Goal: Information Seeking & Learning: Learn about a topic

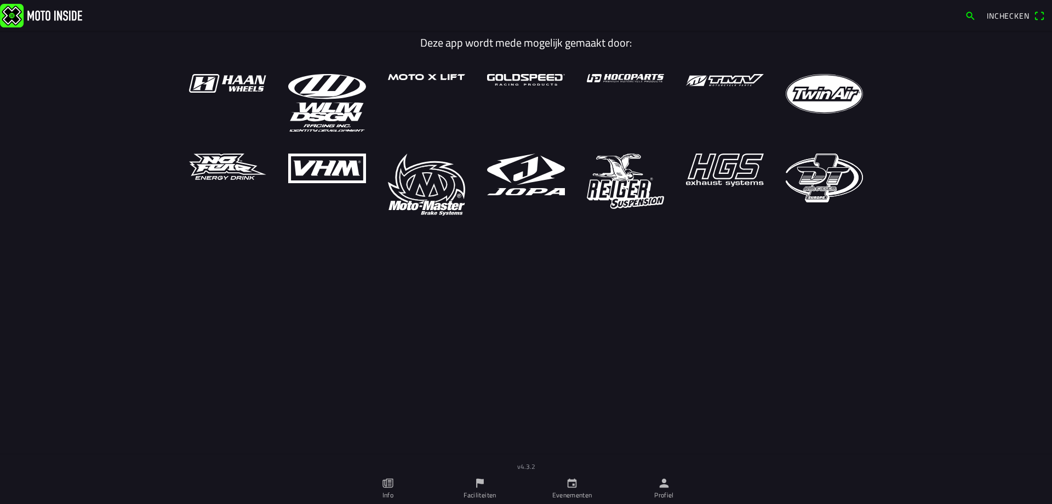
click at [490, 491] on ion-label "Faciliteiten" at bounding box center [480, 495] width 32 height 10
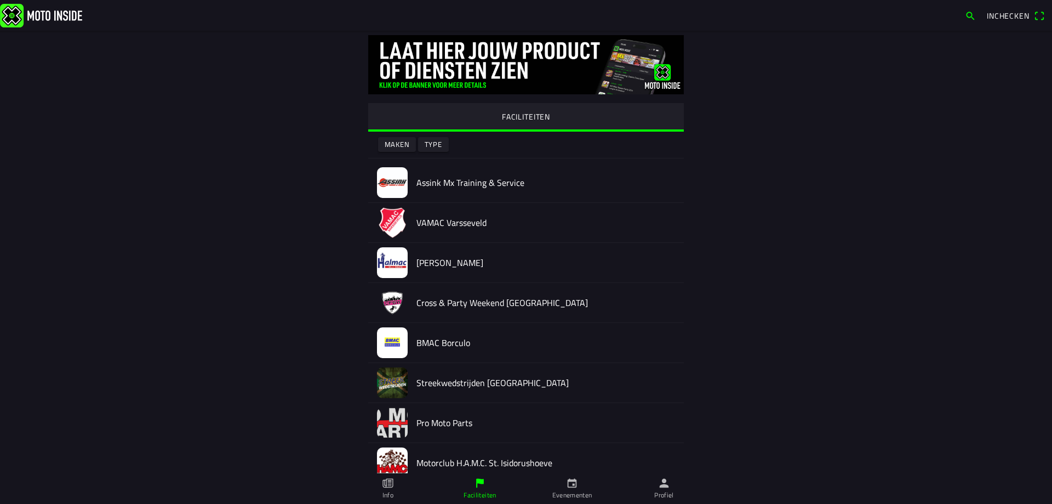
click at [566, 488] on link "Evenementen" at bounding box center [572, 488] width 92 height 31
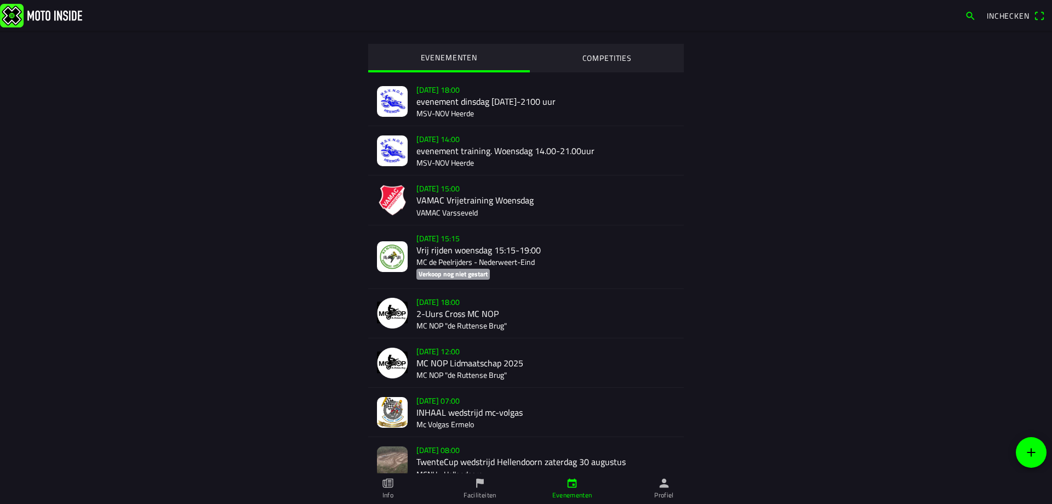
click at [658, 488] on link "Profiel" at bounding box center [664, 488] width 92 height 31
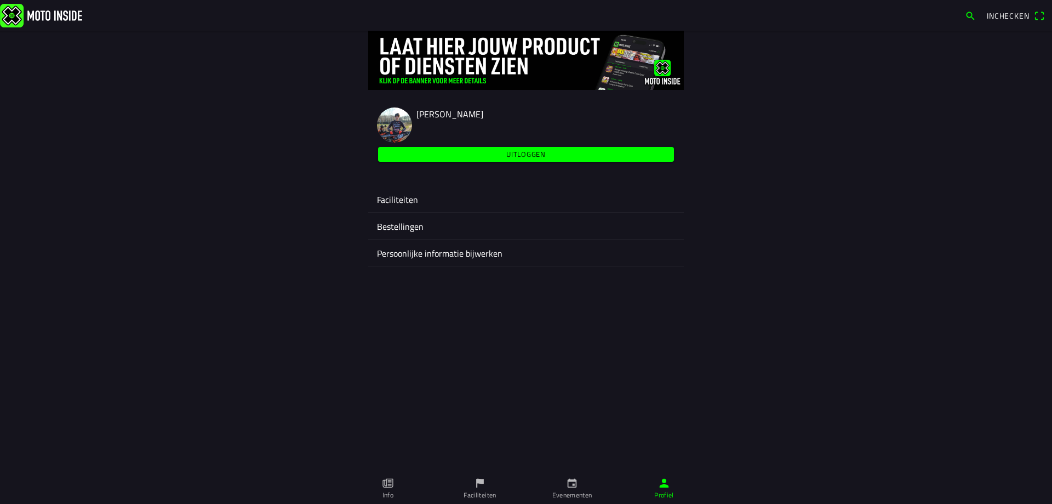
click at [406, 196] on ion-label "Faciliteiten" at bounding box center [526, 199] width 298 height 13
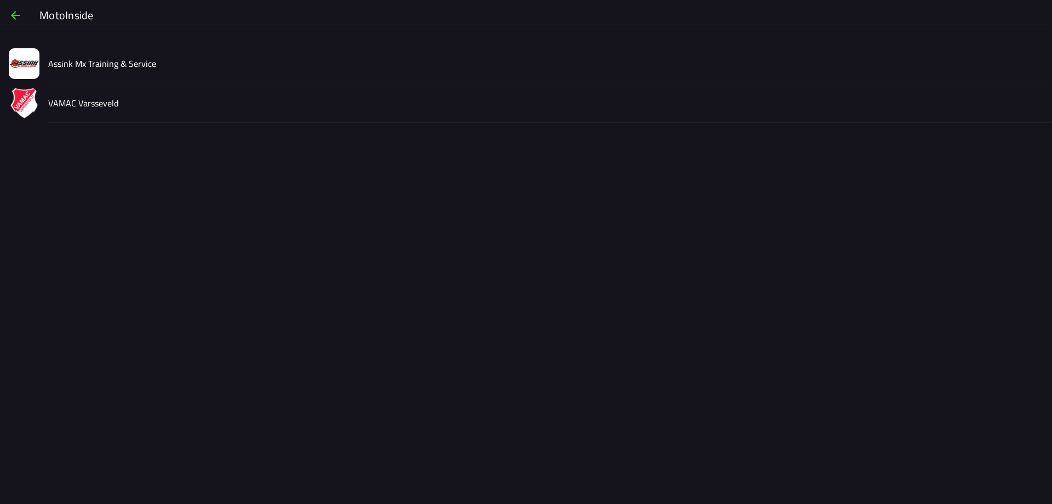
click at [74, 95] on div "VAMAC Varsseveld" at bounding box center [545, 102] width 995 height 39
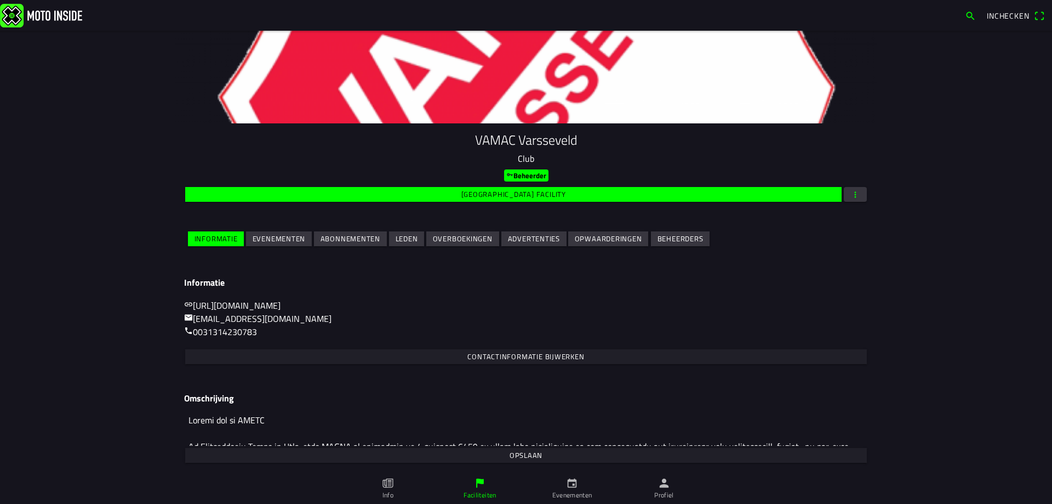
scroll to position [59, 0]
click at [0, 0] on slot "Evenementen" at bounding box center [0, 0] width 0 height 0
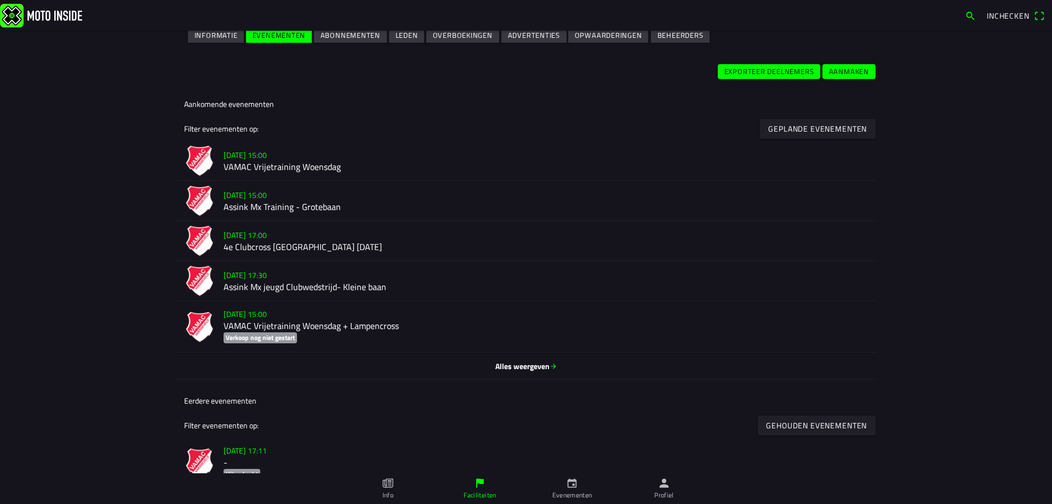
scroll to position [274, 0]
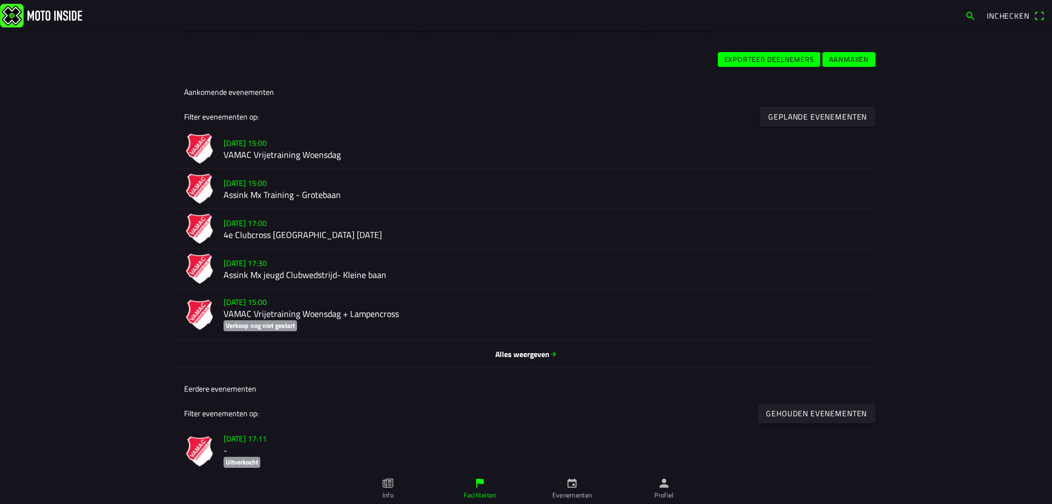
click at [357, 278] on h2 "Assink Mx jeugd Clubwedstrijd- Kleine baan" at bounding box center [546, 275] width 645 height 10
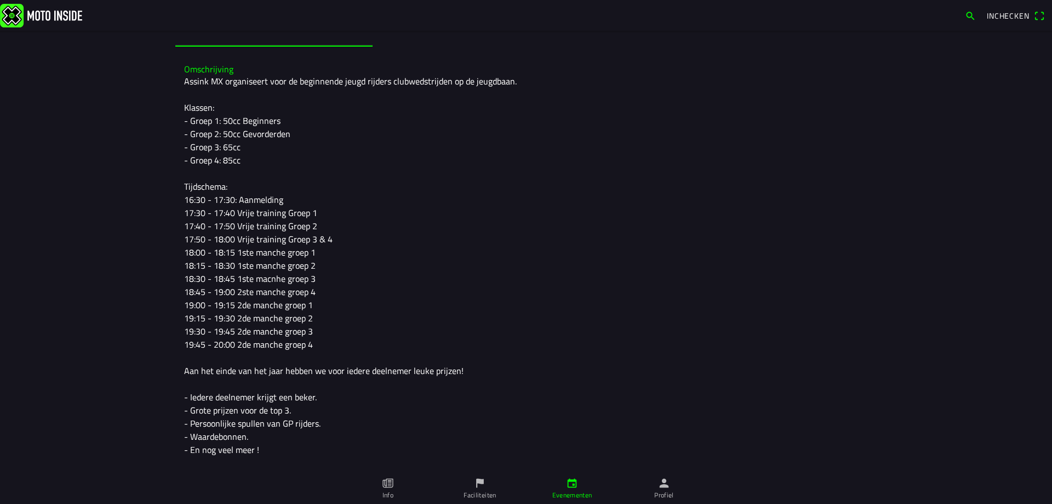
scroll to position [259, 0]
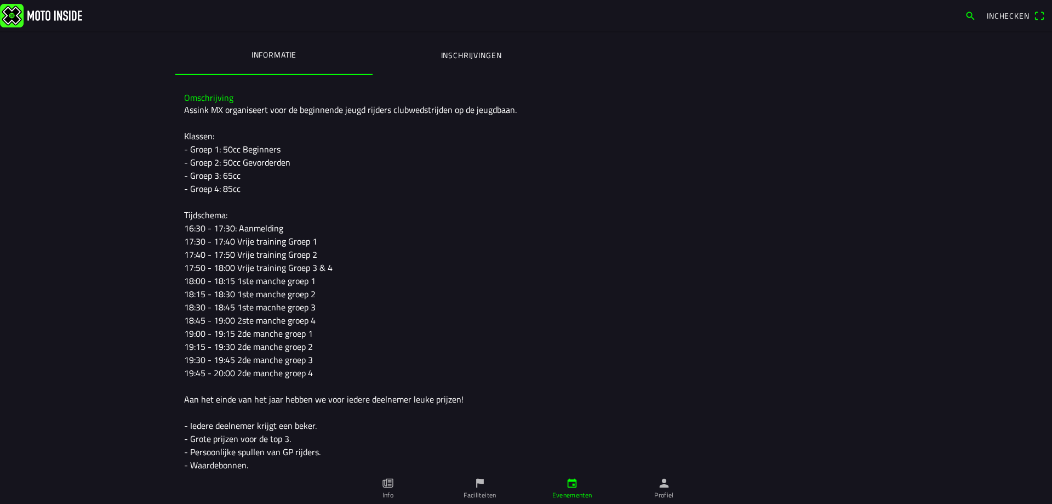
click at [486, 50] on ion-label "Inschrijvingen" at bounding box center [471, 55] width 61 height 12
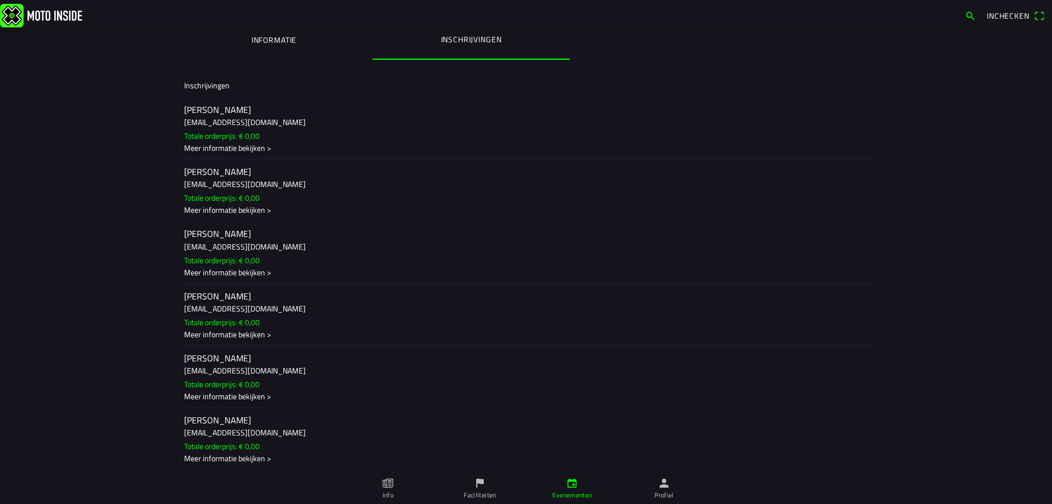
scroll to position [329, 0]
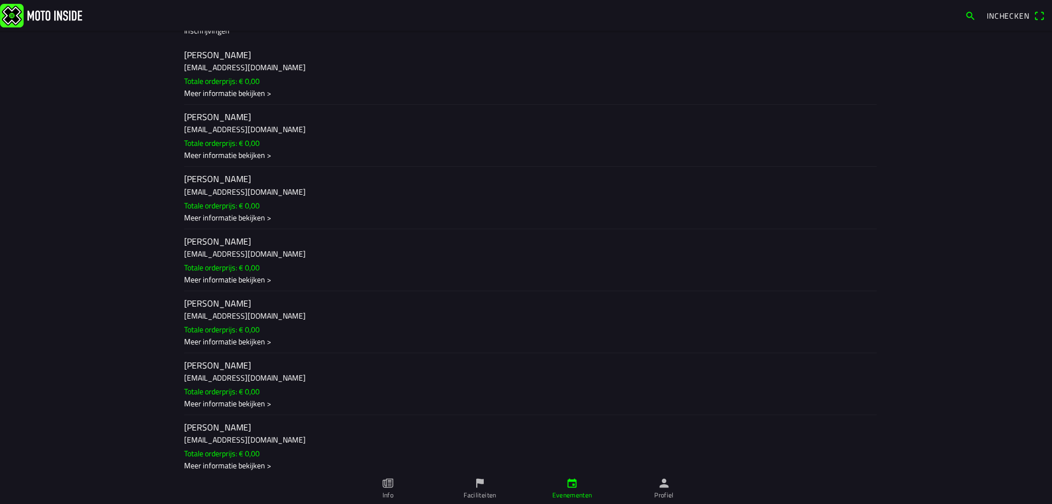
drag, startPoint x: 243, startPoint y: 316, endPoint x: 217, endPoint y: 327, distance: 28.0
click at [0, 0] on slot "Totale orderprijs: € 0,00" at bounding box center [0, 0] width 0 height 0
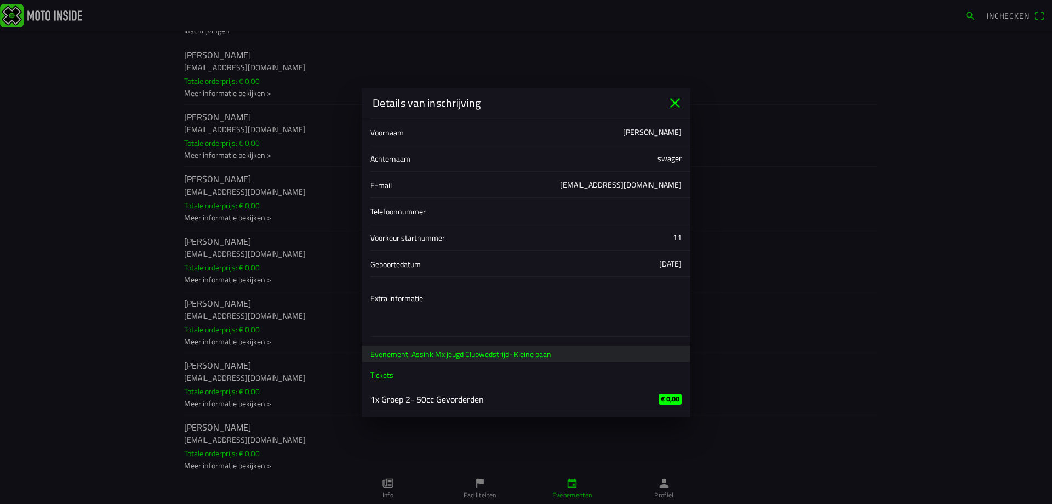
scroll to position [0, 0]
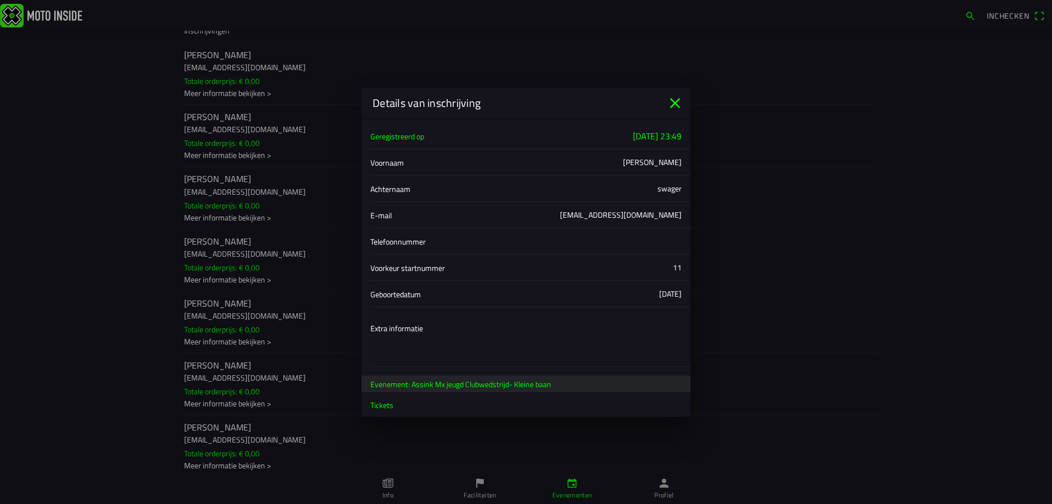
click at [675, 102] on icon "close" at bounding box center [675, 103] width 10 height 10
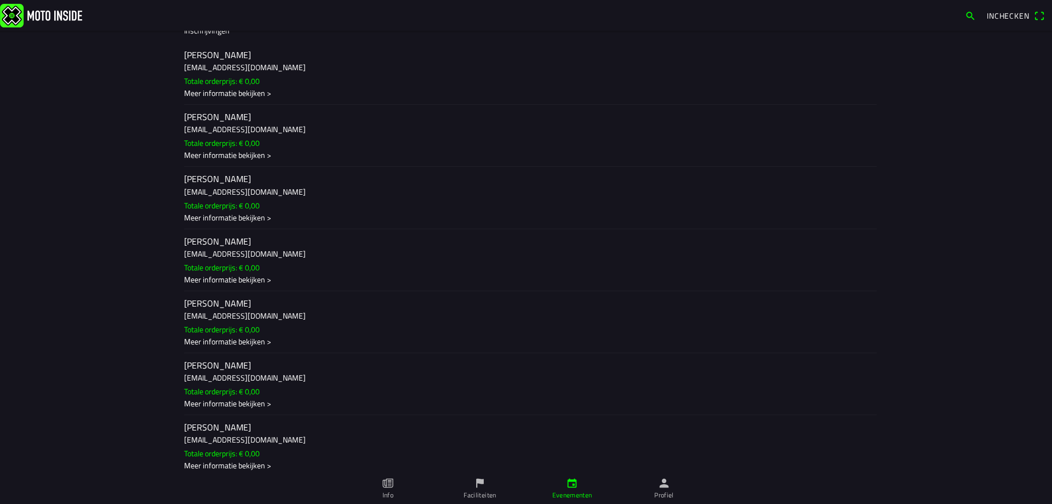
click at [147, 319] on main "wo 3 sep. - 17:30 - wo 3 sep. - 20:00 Assink Mx jeugd Clubwedstrijd- Kleine baa…" at bounding box center [526, 267] width 1052 height 473
click at [91, 318] on main "wo 3 sep. - 17:30 - wo 3 sep. - 20:00 Assink Mx jeugd Clubwedstrijd- Kleine baa…" at bounding box center [526, 267] width 1052 height 473
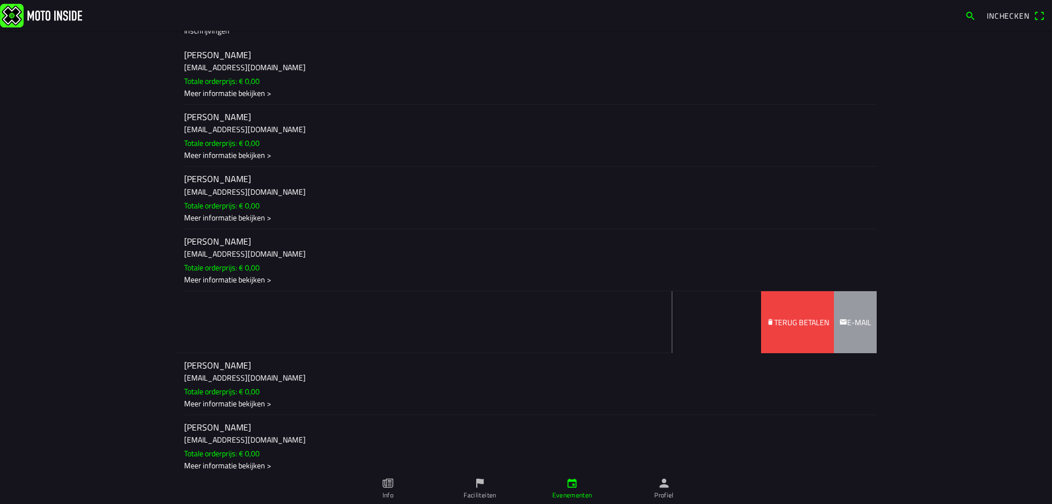
drag, startPoint x: 401, startPoint y: 316, endPoint x: 118, endPoint y: 324, distance: 283.0
click at [118, 324] on main "wo 3 sep. - 17:30 - wo 3 sep. - 20:00 Assink Mx jeugd Clubwedstrijd- Kleine baa…" at bounding box center [526, 267] width 1052 height 473
click at [0, 0] on slot "Terug betalen" at bounding box center [0, 0] width 0 height 0
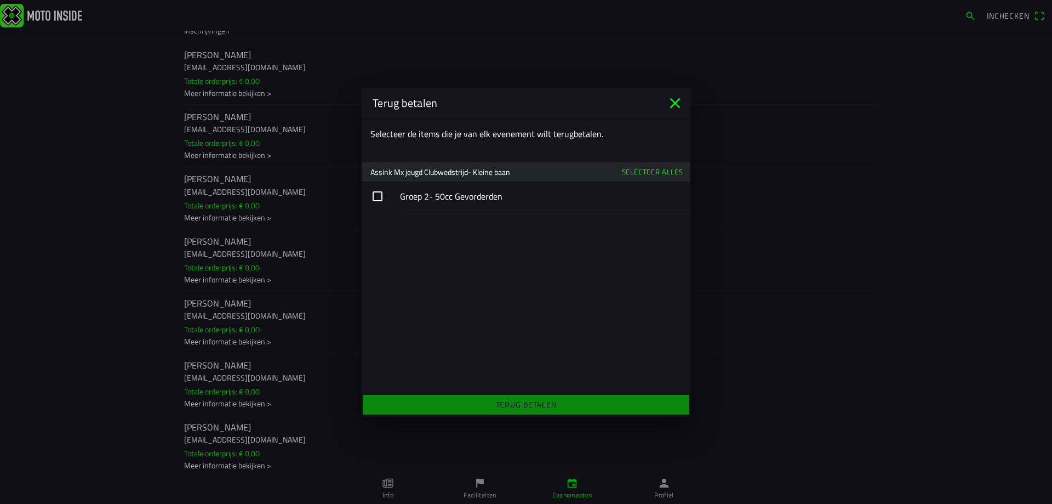
click at [670, 102] on icon "close" at bounding box center [676, 103] width 18 height 18
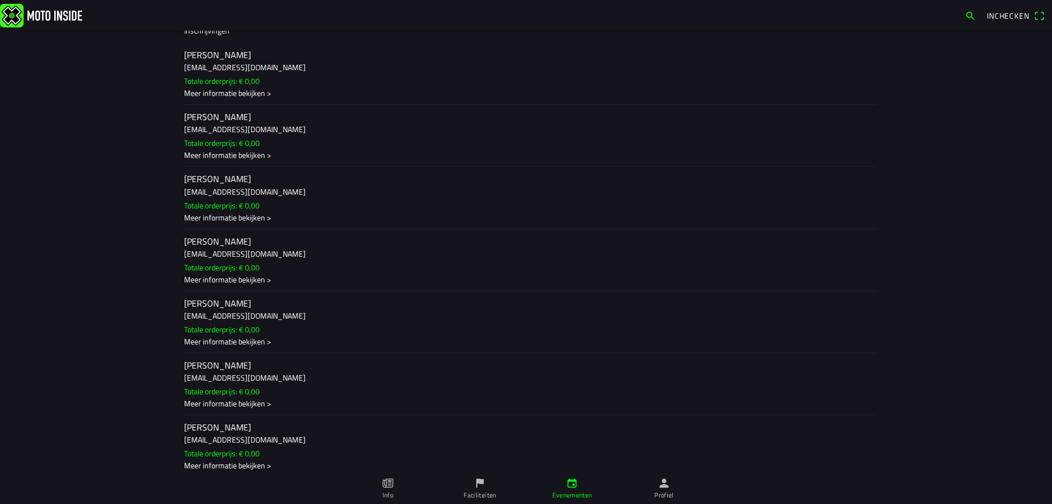
click at [209, 366] on h2 "jim swager" at bounding box center [526, 365] width 684 height 10
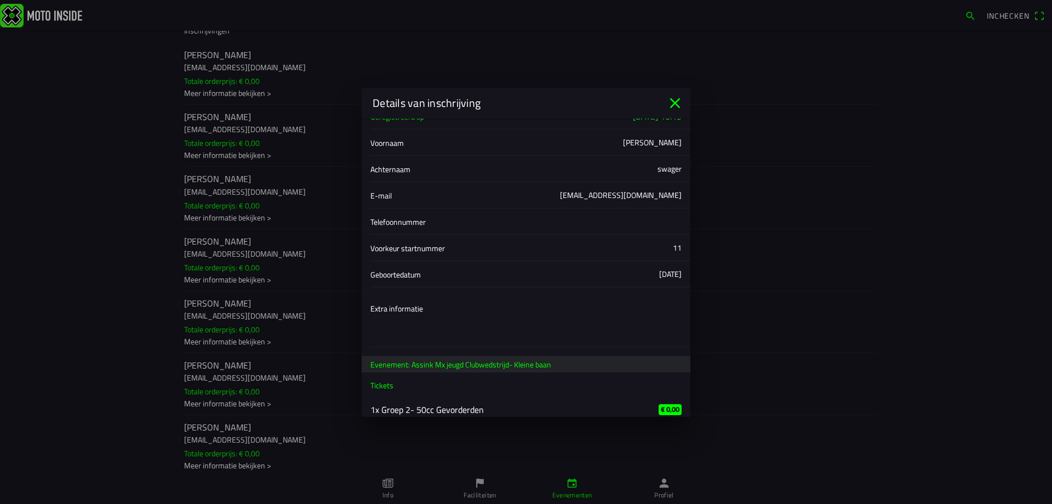
scroll to position [30, 0]
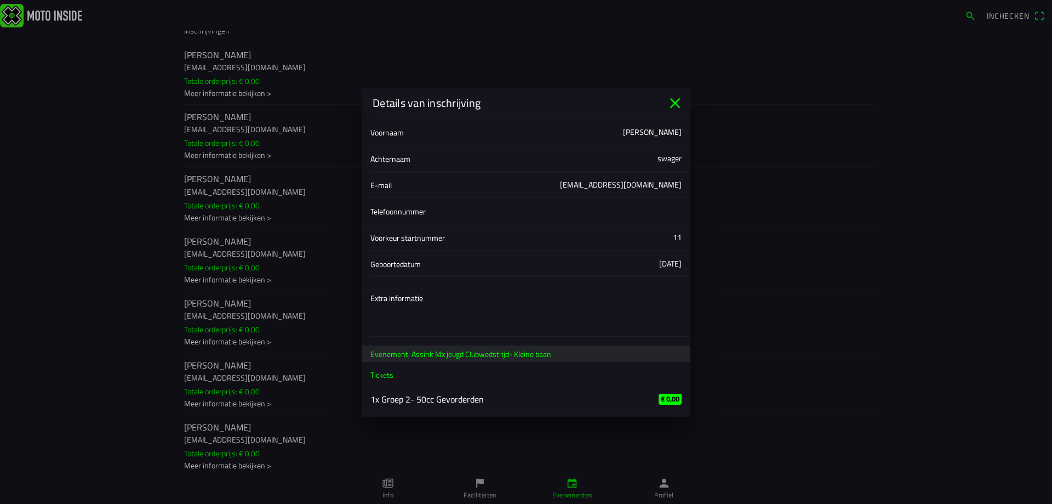
click at [677, 102] on icon "close" at bounding box center [675, 103] width 10 height 10
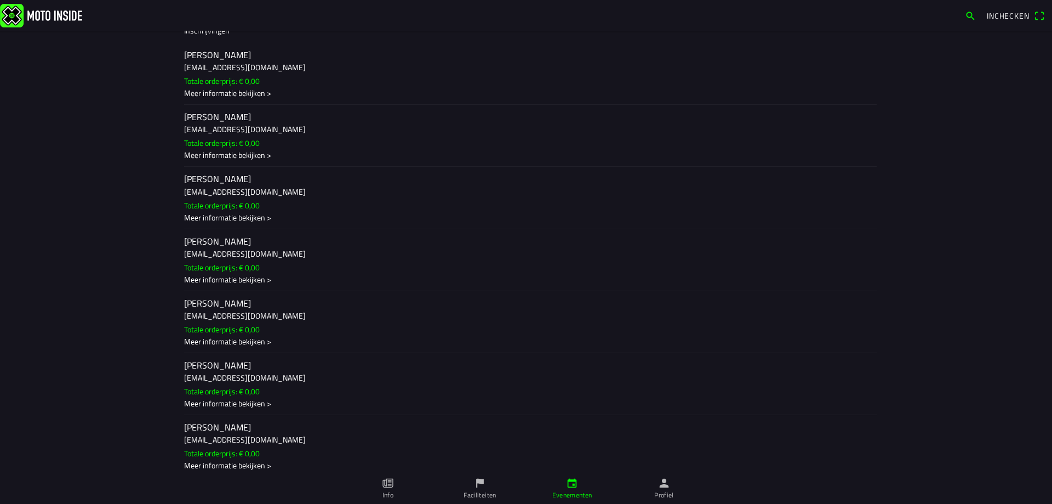
click at [0, 0] on slot "Totale orderprijs: € 0,00" at bounding box center [0, 0] width 0 height 0
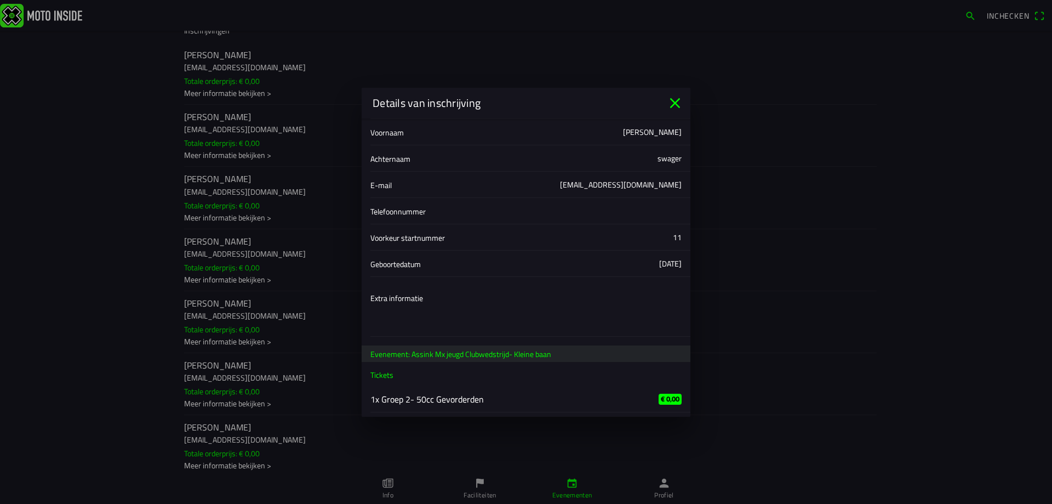
click at [679, 103] on icon "close" at bounding box center [676, 103] width 18 height 18
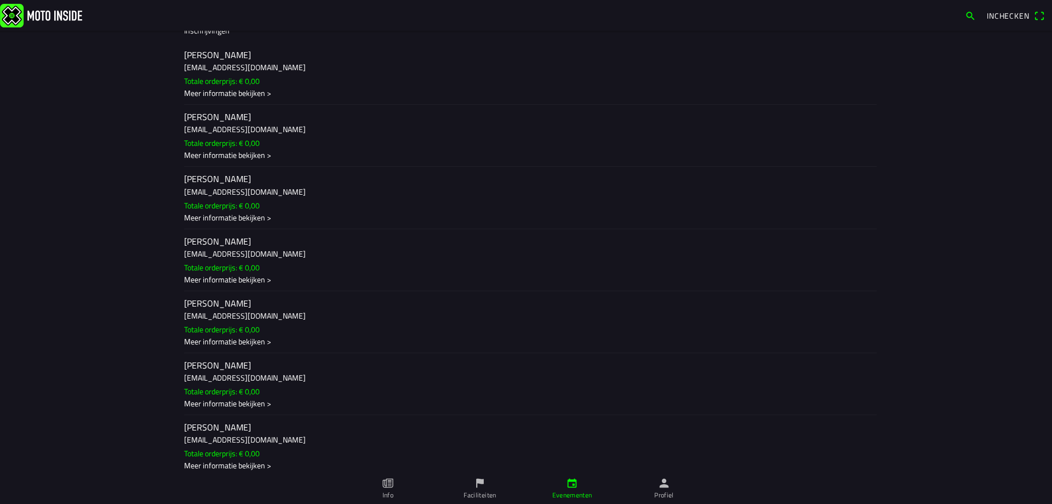
click at [159, 385] on main "wo 3 sep. - 17:30 - wo 3 sep. - 20:00 Assink Mx jeugd Clubwedstrijd- Kleine baa…" at bounding box center [526, 267] width 1052 height 473
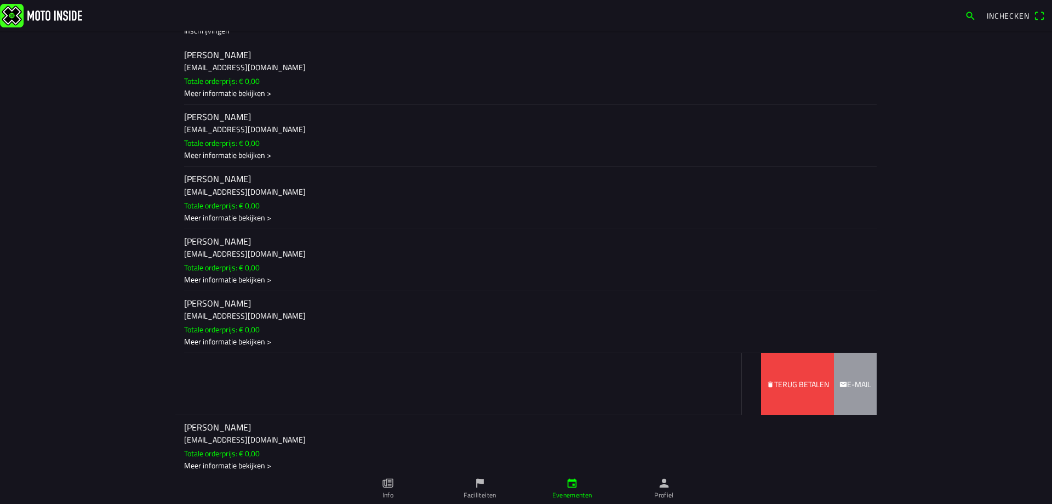
drag, startPoint x: 130, startPoint y: 383, endPoint x: 80, endPoint y: 383, distance: 49.9
click at [80, 383] on main "wo 3 sep. - 17:30 - wo 3 sep. - 20:00 Assink Mx jeugd Clubwedstrijd- Kleine baa…" at bounding box center [526, 267] width 1052 height 473
click at [0, 0] on slot "Terug betalen" at bounding box center [0, 0] width 0 height 0
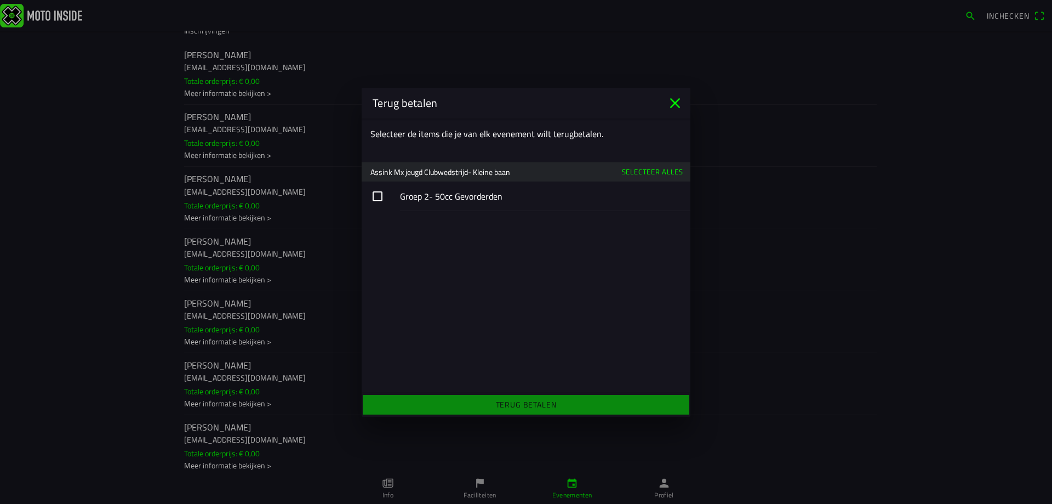
click at [381, 198] on button "button" at bounding box center [526, 196] width 329 height 30
click at [0, 0] on slot "Terug betalen" at bounding box center [0, 0] width 0 height 0
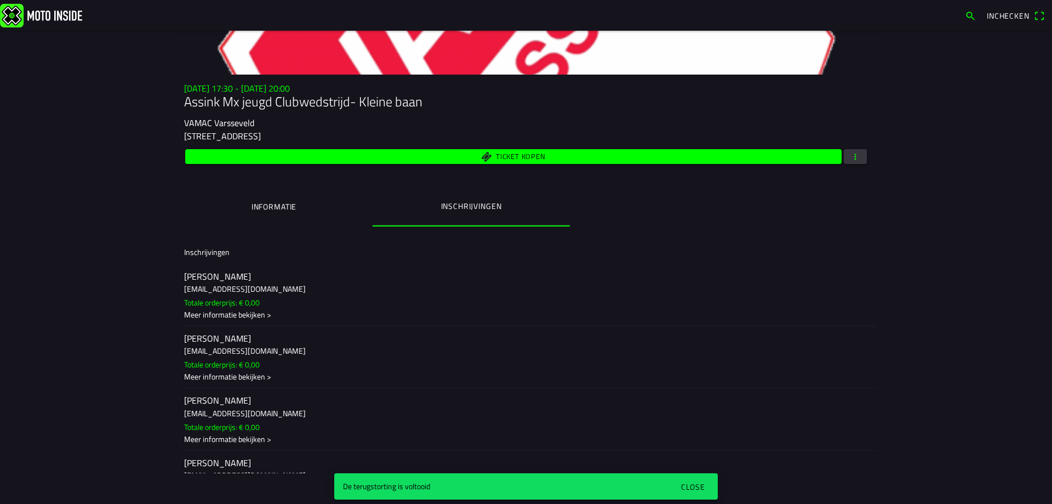
scroll to position [164, 0]
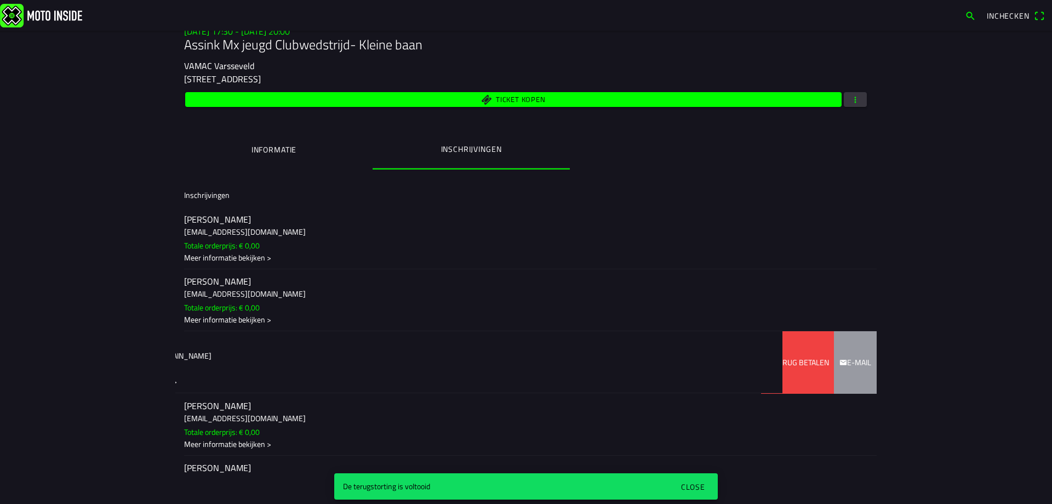
drag, startPoint x: 169, startPoint y: 363, endPoint x: 157, endPoint y: 362, distance: 12.2
click at [157, 362] on main "wo 3 sep. - 17:30 - wo 3 sep. - 20:00 Assink Mx jeugd Clubwedstrijd- Kleine baa…" at bounding box center [526, 267] width 1052 height 473
click at [0, 0] on slot "Terug betalen" at bounding box center [0, 0] width 0 height 0
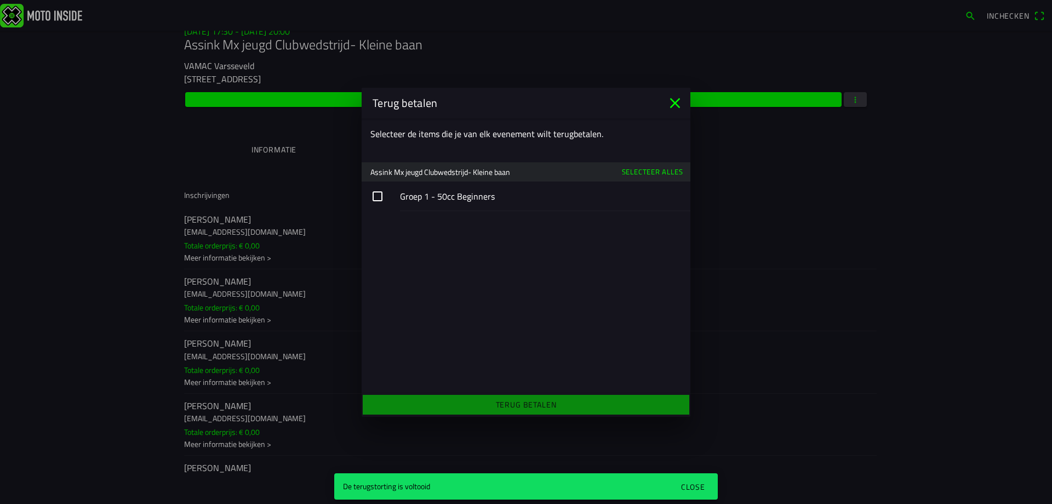
click at [380, 200] on button "button" at bounding box center [526, 196] width 329 height 30
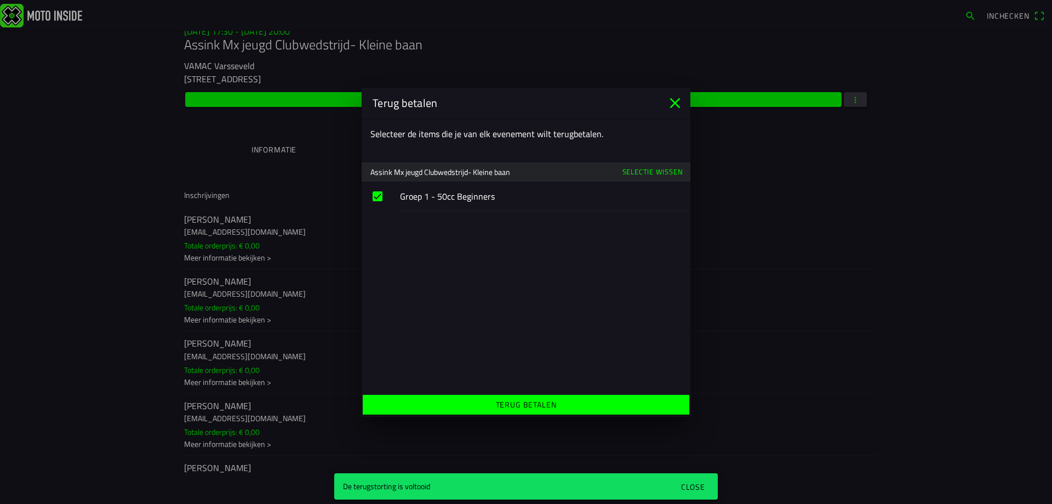
click at [484, 405] on span "Terug betalen" at bounding box center [526, 405] width 310 height 20
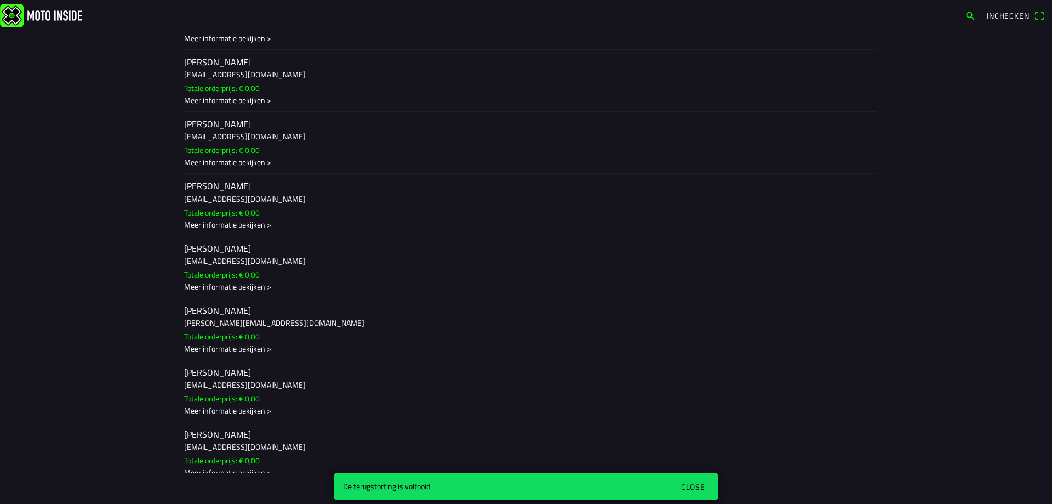
scroll to position [647, 0]
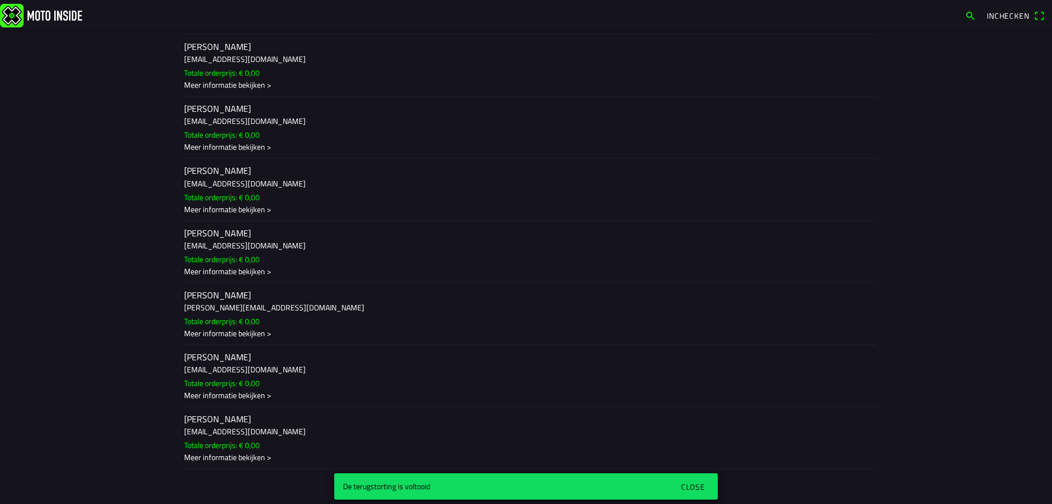
click at [697, 481] on div "Close" at bounding box center [693, 487] width 24 height 12
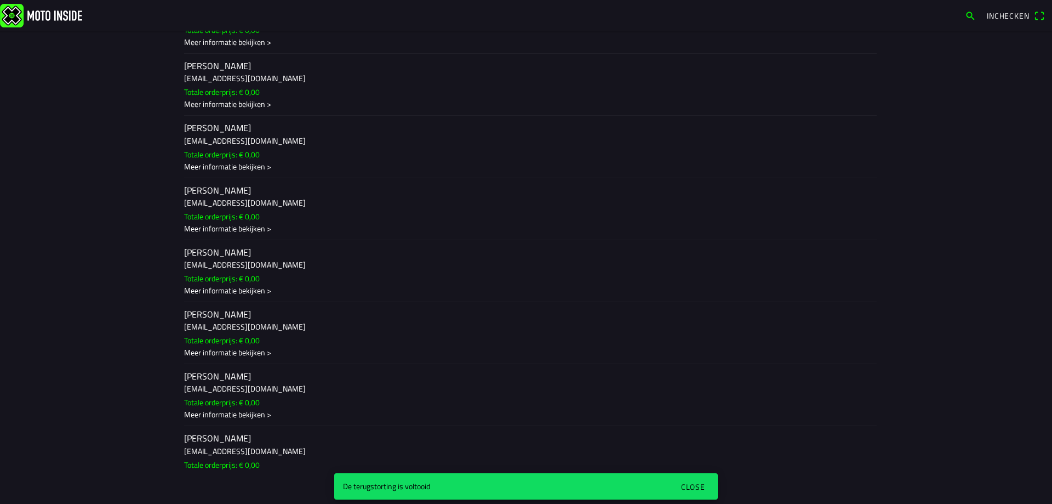
scroll to position [373, 0]
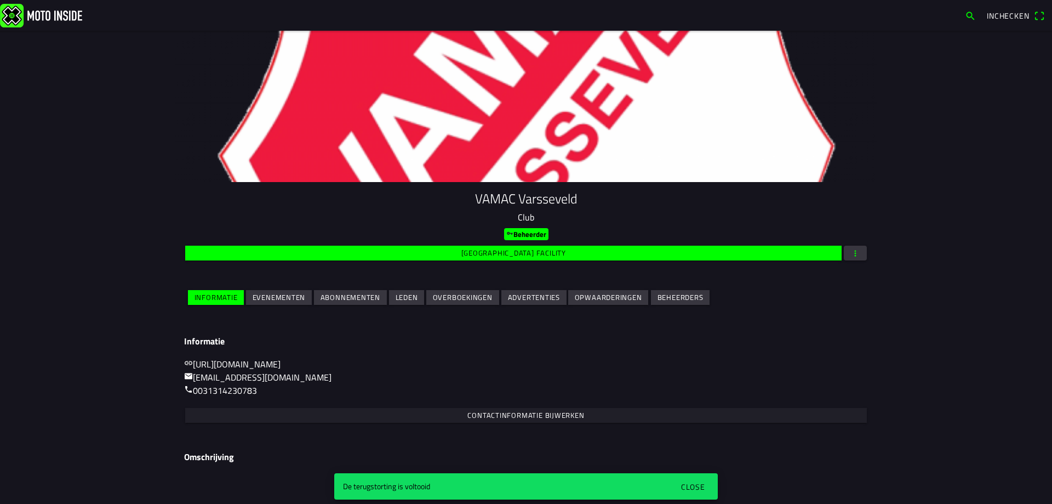
click at [0, 0] on slot "Evenementen" at bounding box center [0, 0] width 0 height 0
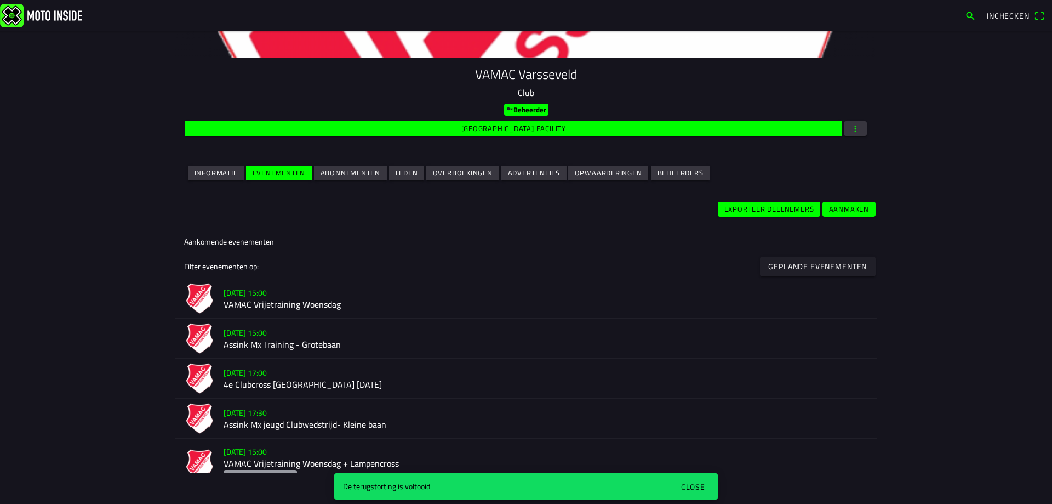
scroll to position [164, 0]
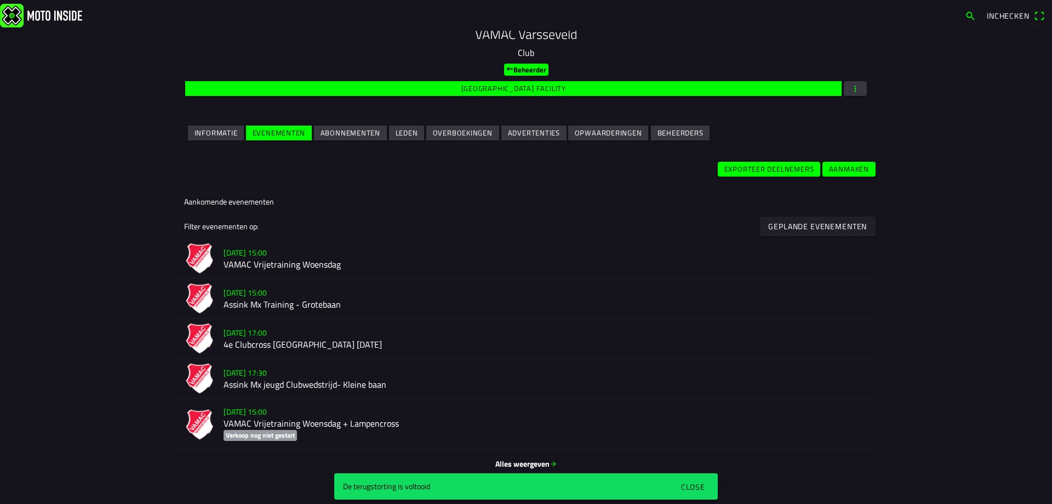
click at [300, 301] on h2 "Assink Mx Training - Grotebaan" at bounding box center [546, 304] width 645 height 10
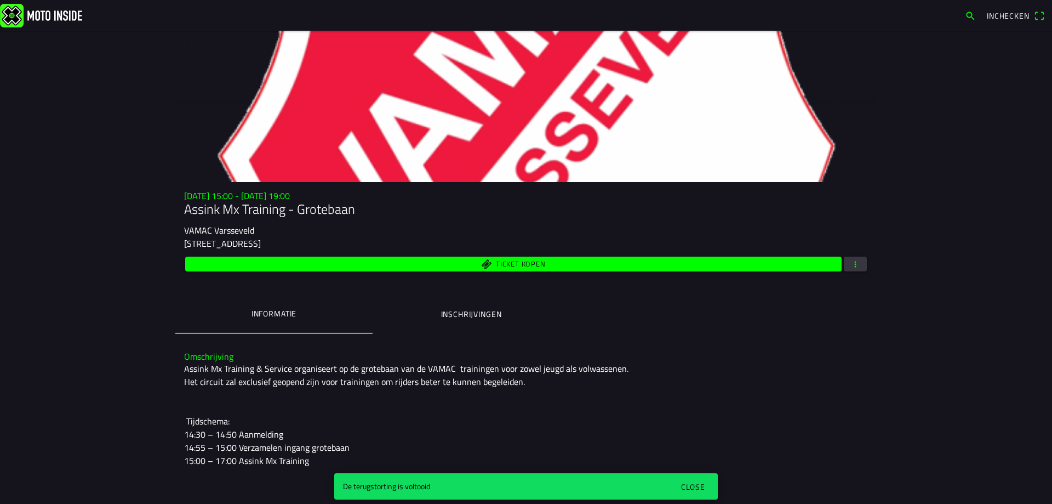
click at [491, 319] on ion-label "Inschrijvingen" at bounding box center [471, 314] width 61 height 12
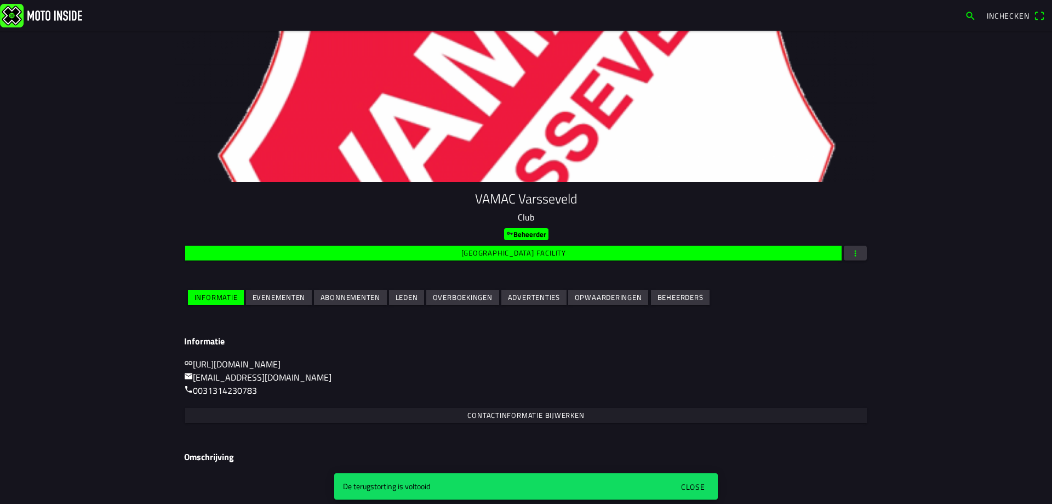
click at [58, 13] on img at bounding box center [41, 15] width 82 height 24
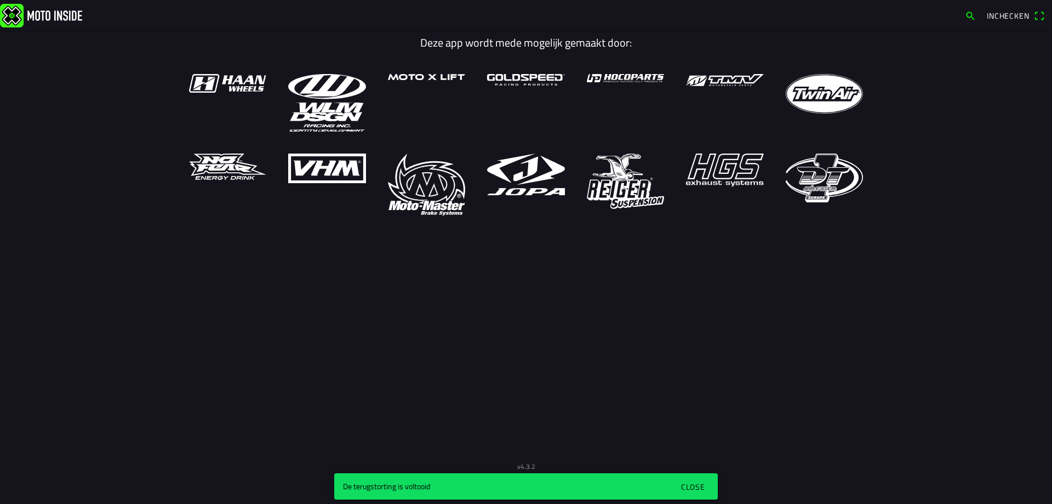
click at [694, 489] on div "Close" at bounding box center [693, 487] width 24 height 12
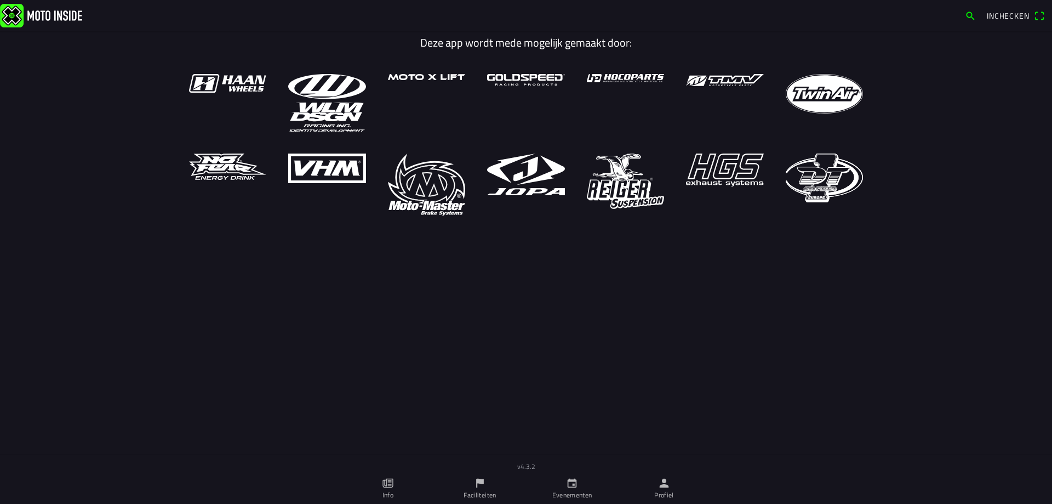
click at [551, 487] on link "Evenementen" at bounding box center [572, 488] width 92 height 31
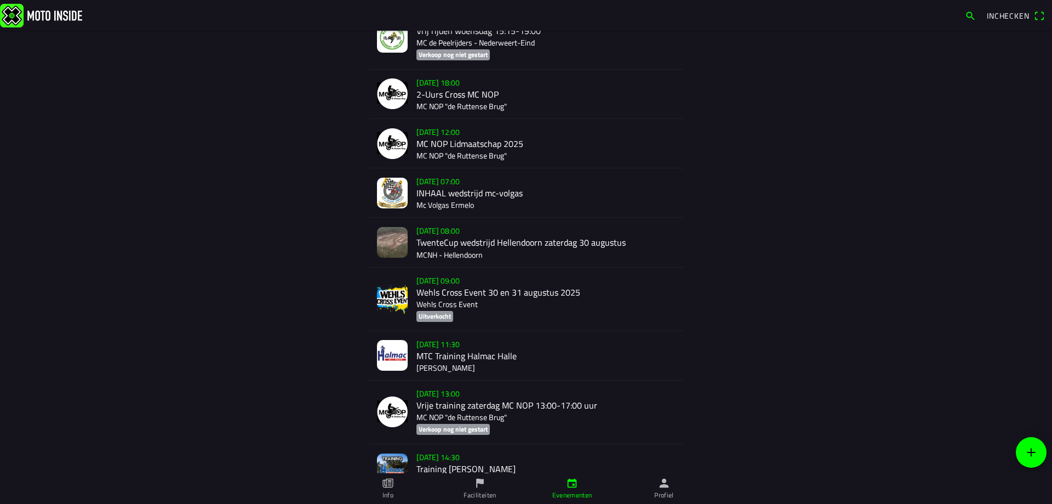
scroll to position [274, 0]
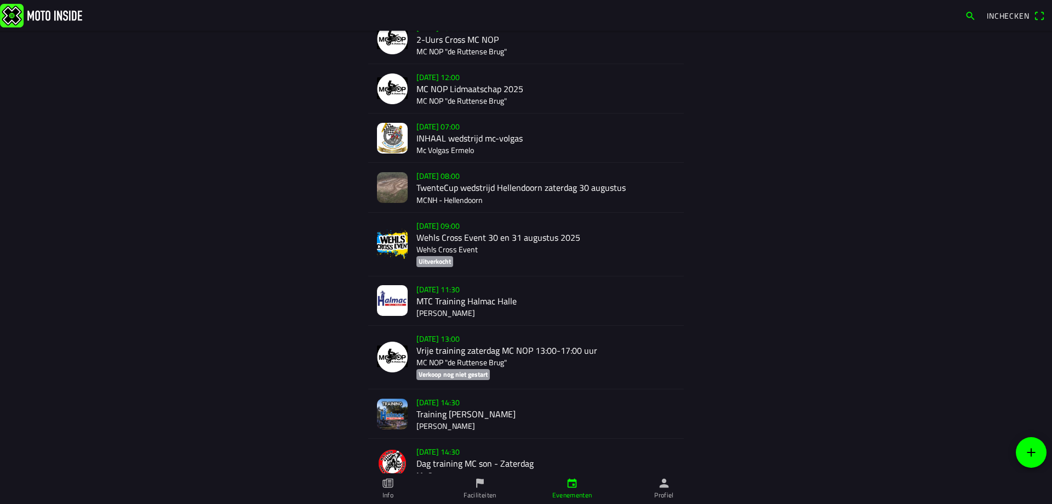
click at [458, 307] on div "za 30 aug. - 11:30 MTC Training Halmac Halle Halmac Halle" at bounding box center [546, 300] width 259 height 49
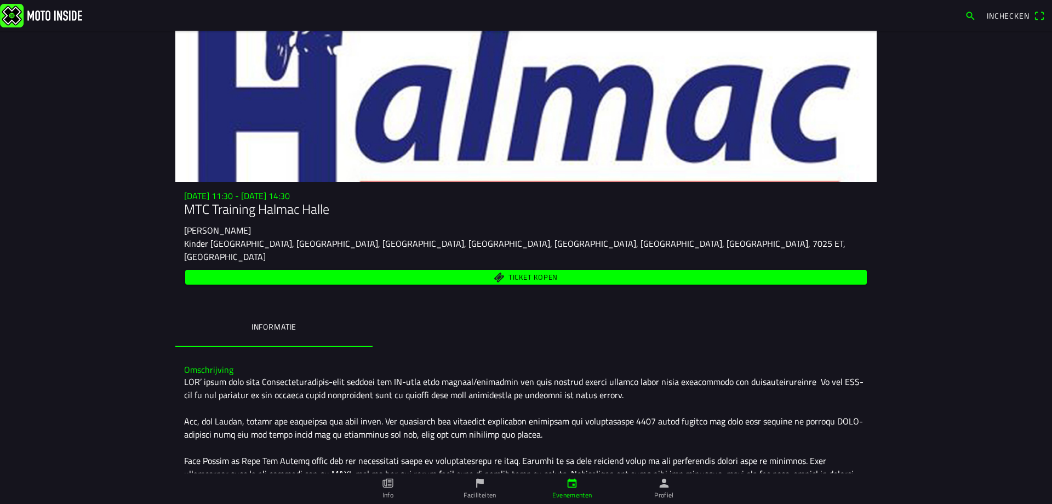
click at [864, 311] on ion-segment "Informatie" at bounding box center [526, 328] width 702 height 38
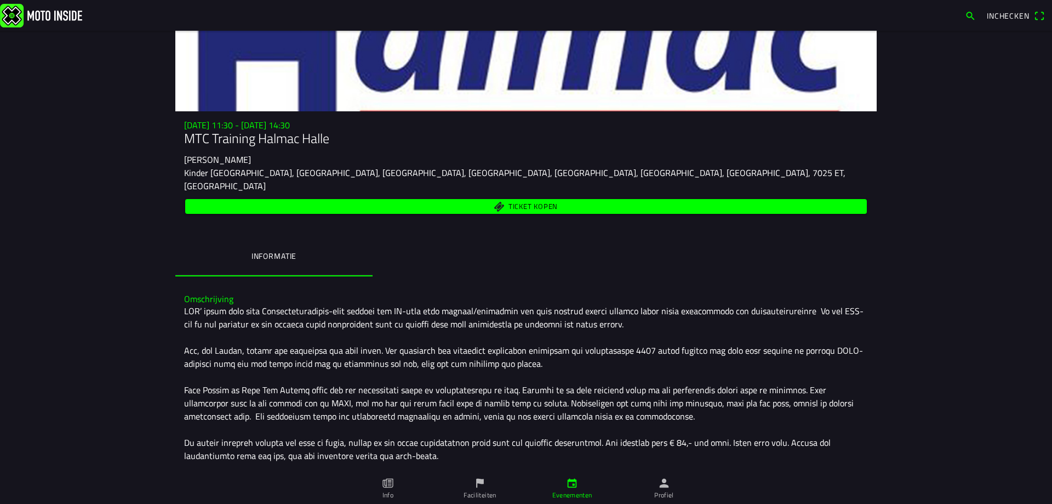
scroll to position [35, 0]
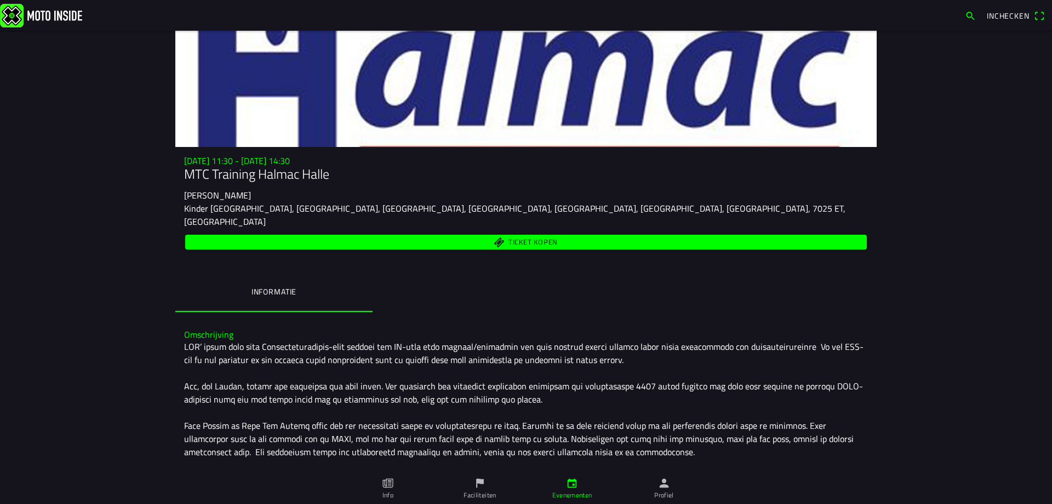
drag, startPoint x: 325, startPoint y: 175, endPoint x: 176, endPoint y: 177, distance: 149.1
click at [176, 177] on div "za 30 aug. - 11:30 - za 30 aug. - 14:30 MTC Training Halmac Halle Halmac Halle …" at bounding box center [526, 204] width 702 height 96
copy h1 "MTC Training Halmac Halle"
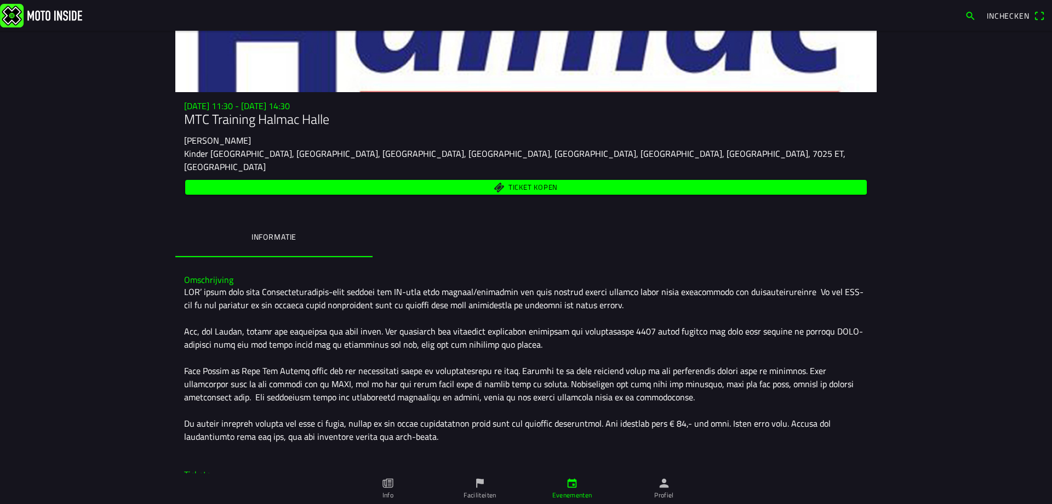
scroll to position [145, 0]
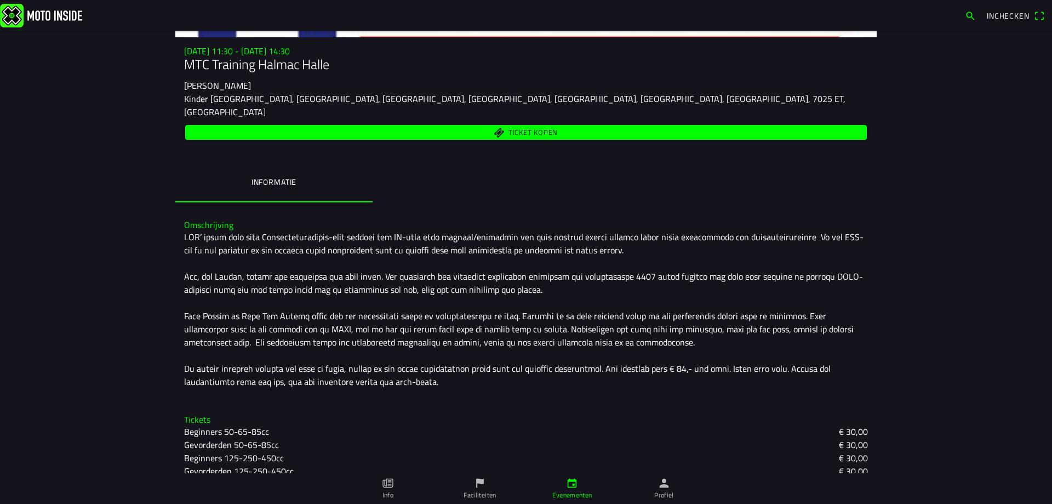
click at [412, 274] on div at bounding box center [526, 309] width 684 height 158
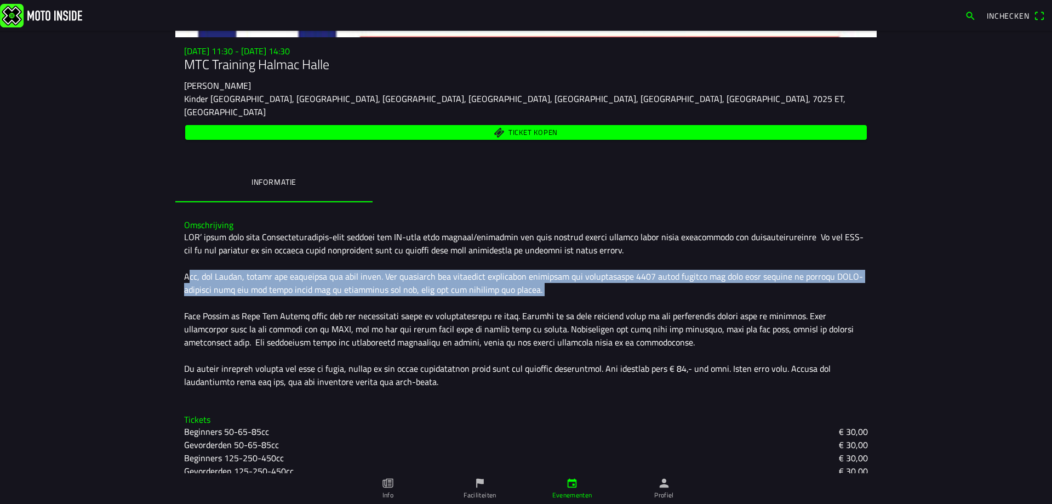
drag, startPoint x: 537, startPoint y: 281, endPoint x: 159, endPoint y: 258, distance: 378.4
click at [159, 258] on main "za 30 aug. - 11:30 - za 30 aug. - 14:30 MTC Training Halmac Halle Halmac Halle …" at bounding box center [526, 267] width 1052 height 473
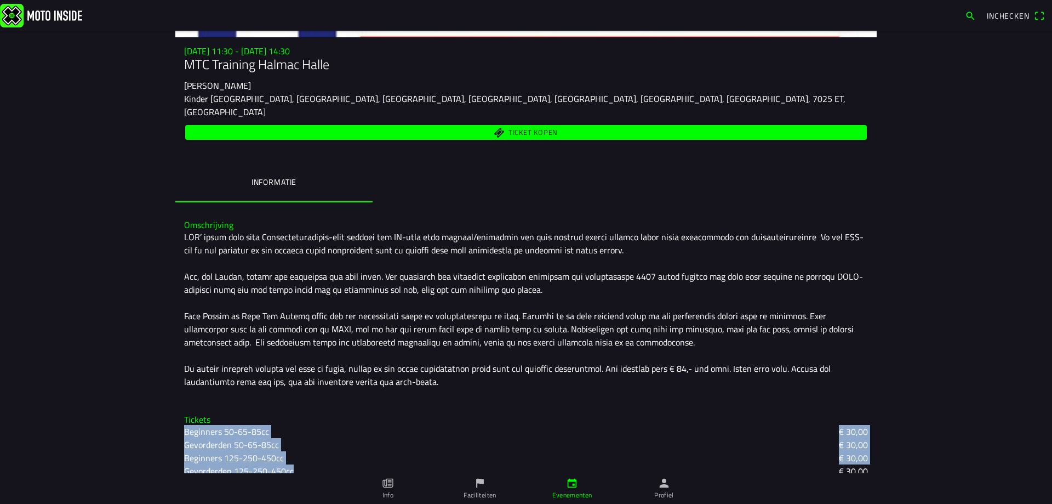
drag, startPoint x: 296, startPoint y: 462, endPoint x: 177, endPoint y: 417, distance: 127.1
click at [178, 418] on div "Tickets Beginners 50-65-85cc € 30,00 Gevorderden 50-65-85cc € 30,00 Beginners 1…" at bounding box center [526, 446] width 702 height 81
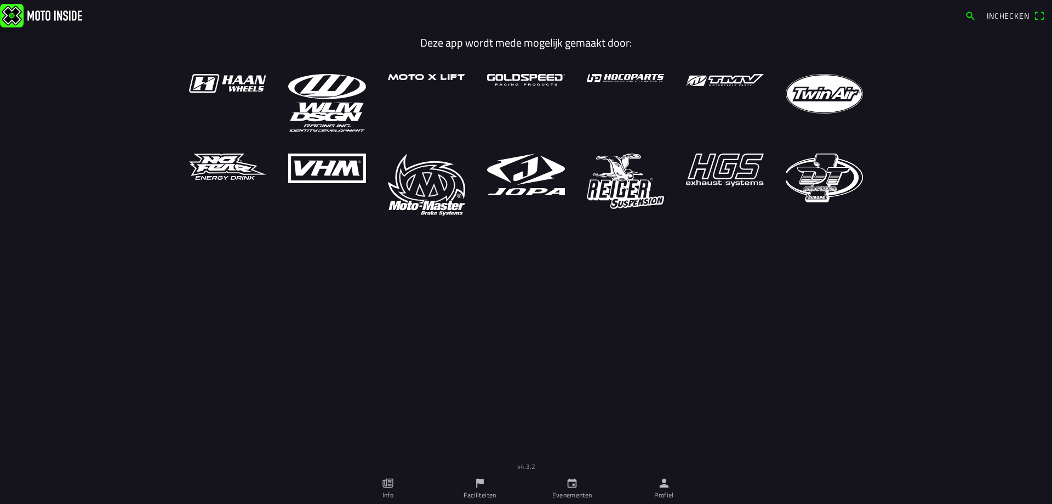
click at [667, 494] on ion-label "Profiel" at bounding box center [664, 495] width 20 height 10
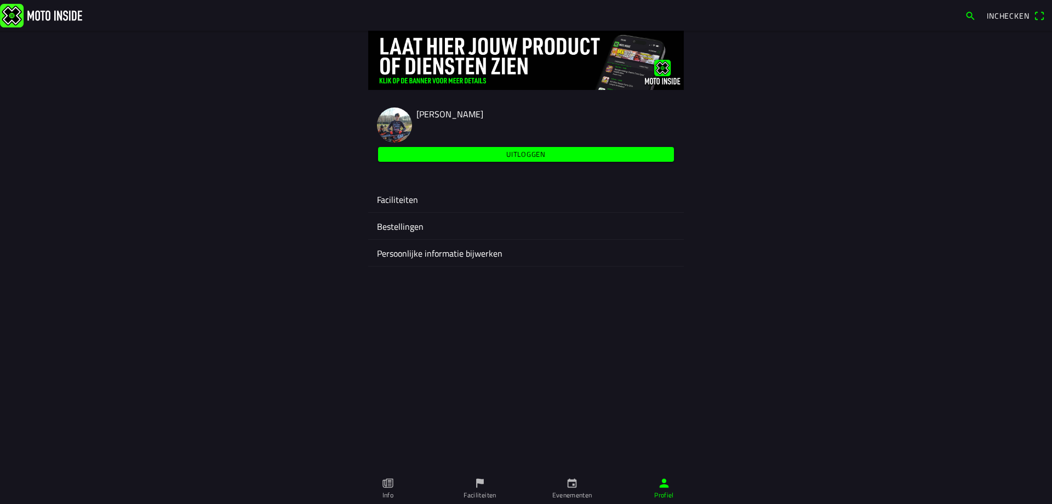
click at [408, 199] on ion-label "Faciliteiten" at bounding box center [526, 199] width 298 height 13
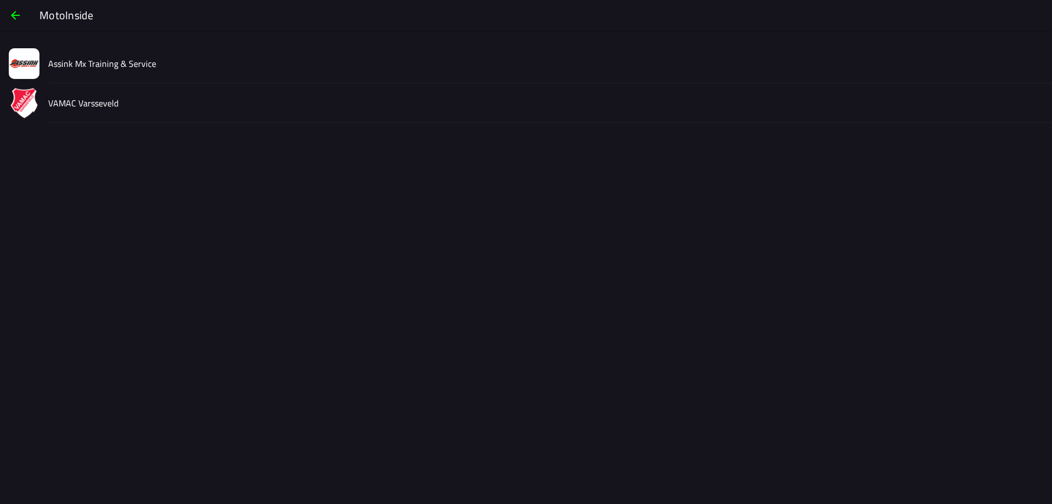
click at [117, 104] on div "VAMAC Varsseveld" at bounding box center [545, 102] width 995 height 39
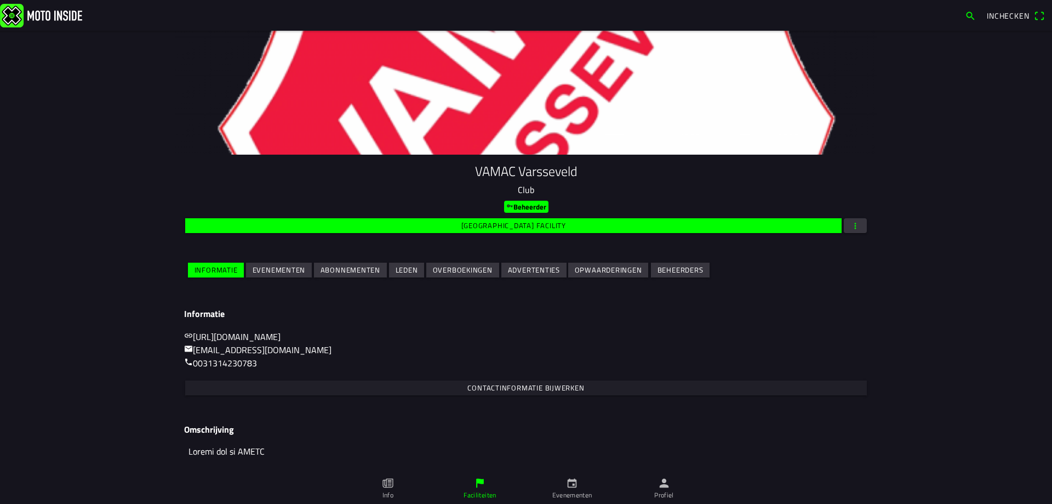
scroll to position [59, 0]
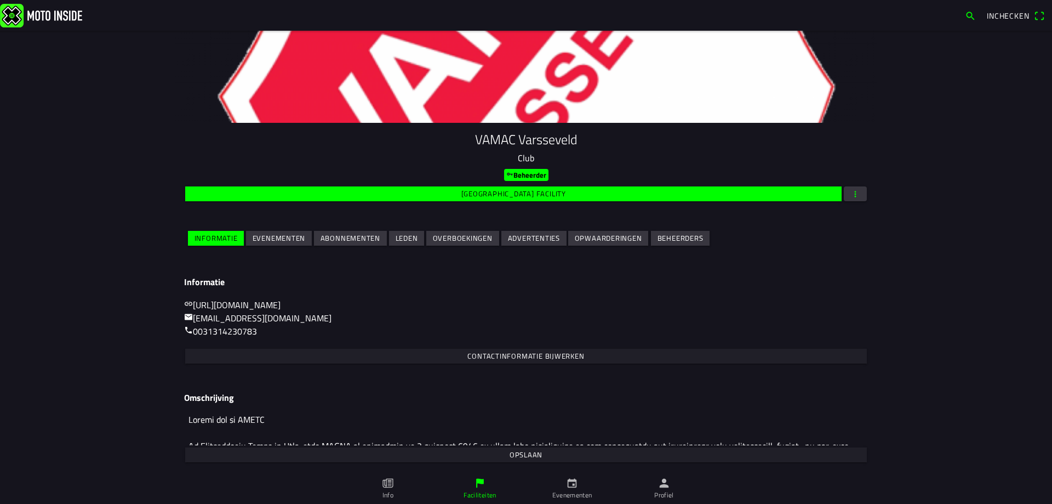
click at [0, 0] on slot "Evenementen" at bounding box center [0, 0] width 0 height 0
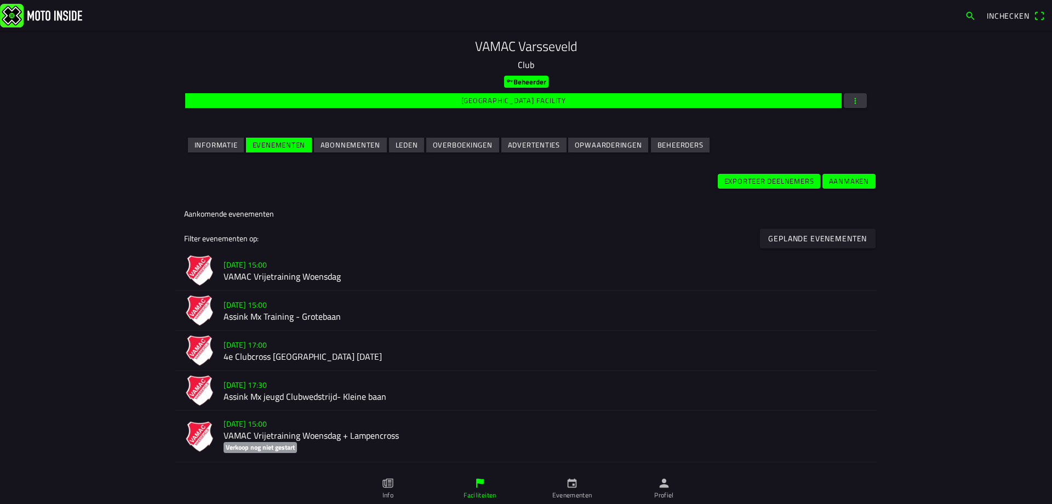
scroll to position [164, 0]
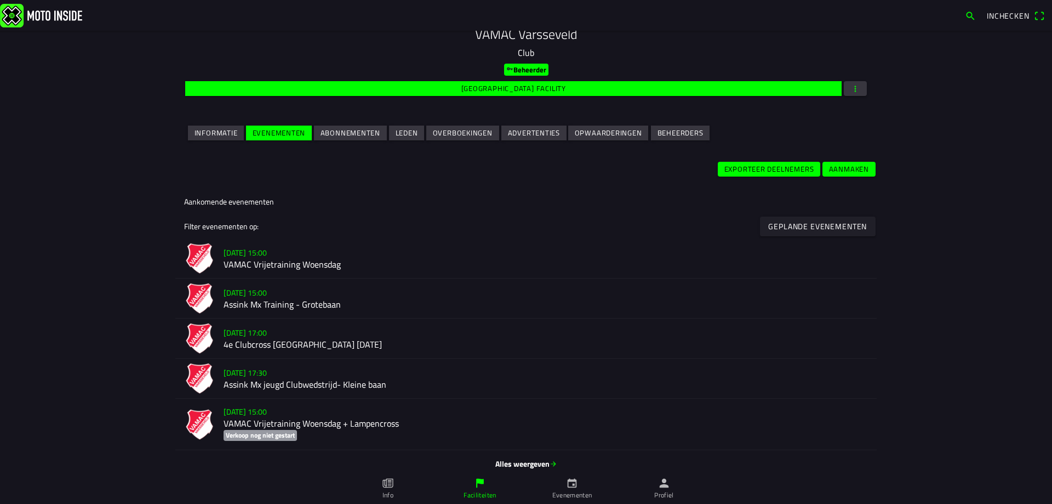
click at [309, 303] on h2 "Assink Mx Training - Grotebaan" at bounding box center [546, 304] width 645 height 10
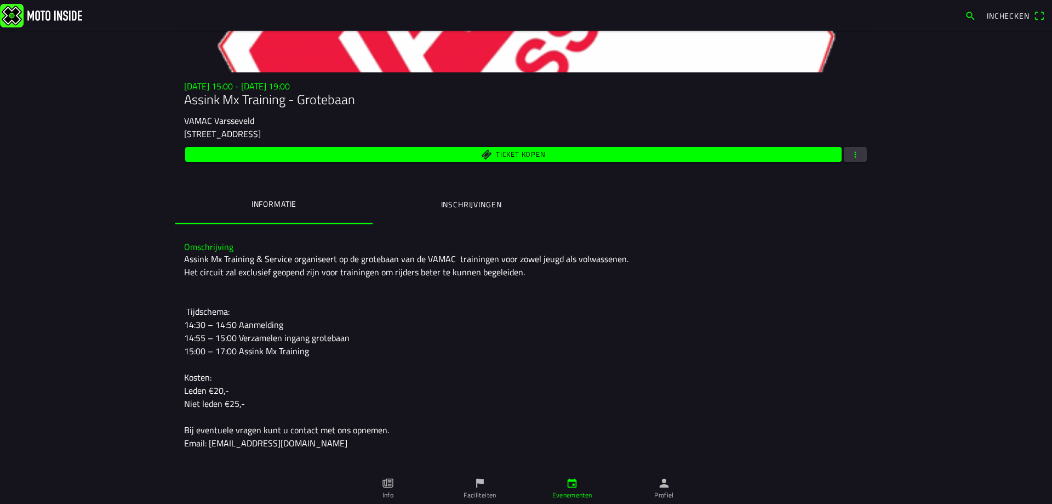
scroll to position [158, 0]
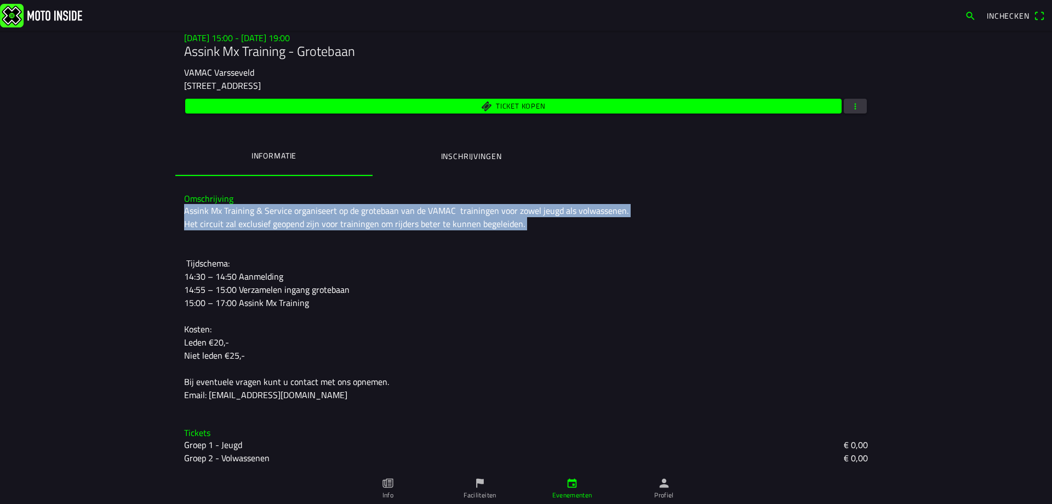
drag, startPoint x: 523, startPoint y: 223, endPoint x: 176, endPoint y: 209, distance: 347.8
click at [176, 209] on div "Omschrijving Assink Mx Training & Service organiseert op de grotebaan van de VA…" at bounding box center [526, 297] width 702 height 225
copy div "Assink Mx Training & Service organiseert op de grotebaan van de VAMAC traininge…"
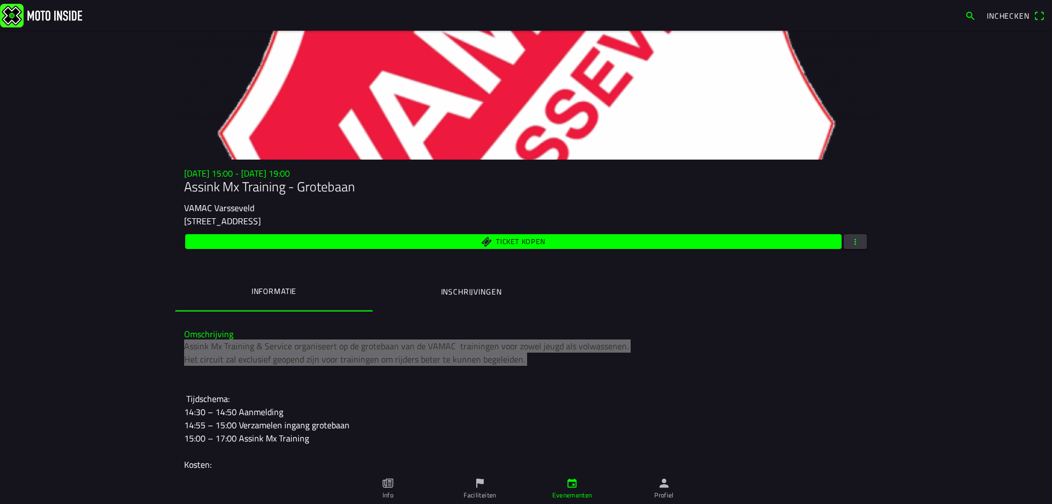
scroll to position [0, 0]
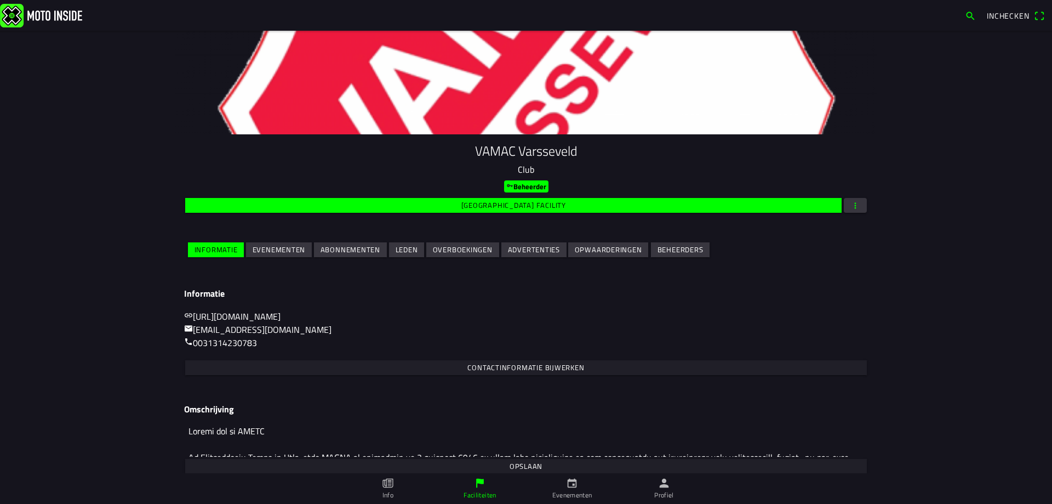
scroll to position [59, 0]
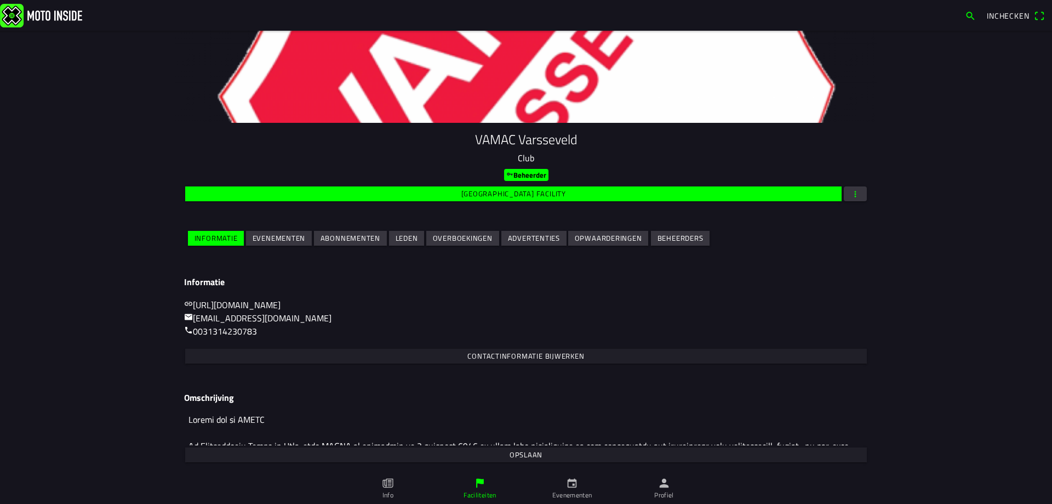
click at [0, 0] on slot "Evenementen" at bounding box center [0, 0] width 0 height 0
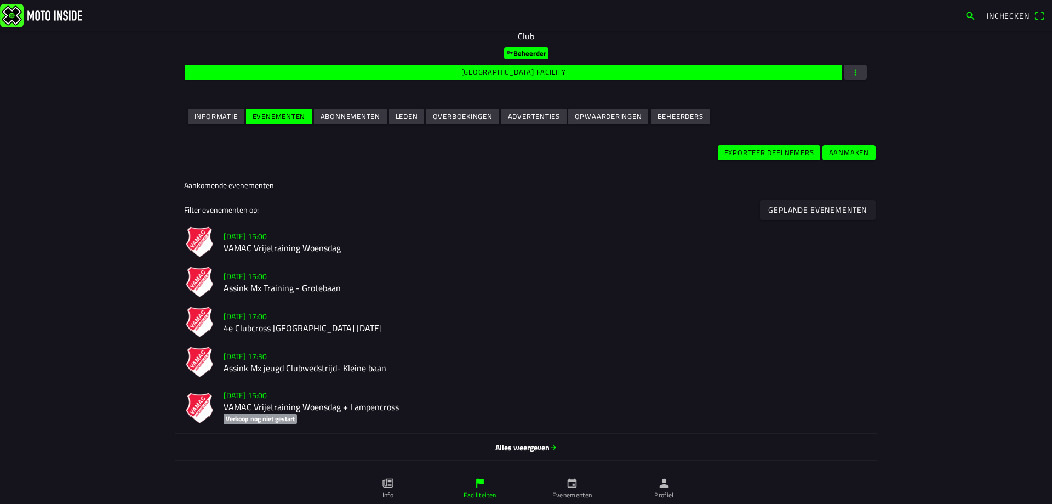
scroll to position [219, 0]
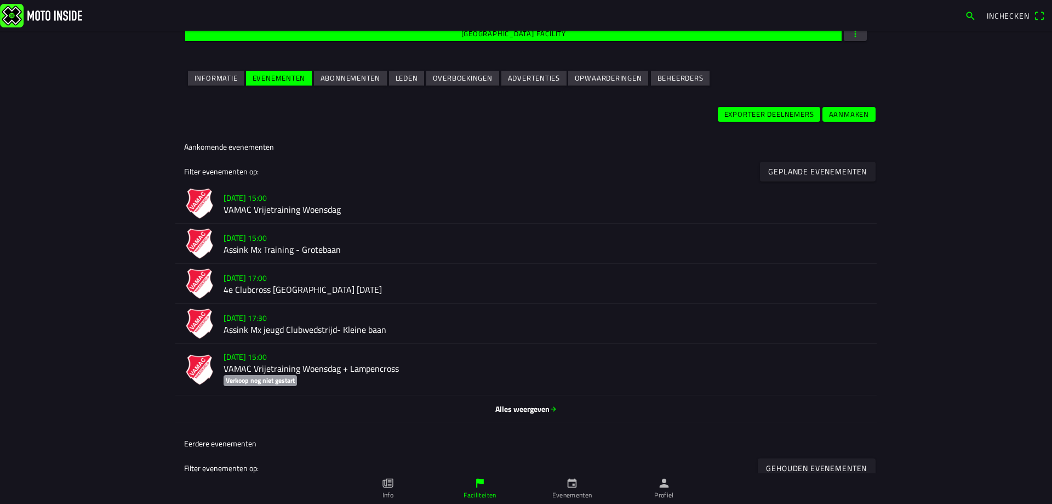
click at [343, 329] on h2 "Assink Mx jeugd Clubwedstrijd- Kleine baan" at bounding box center [546, 329] width 645 height 10
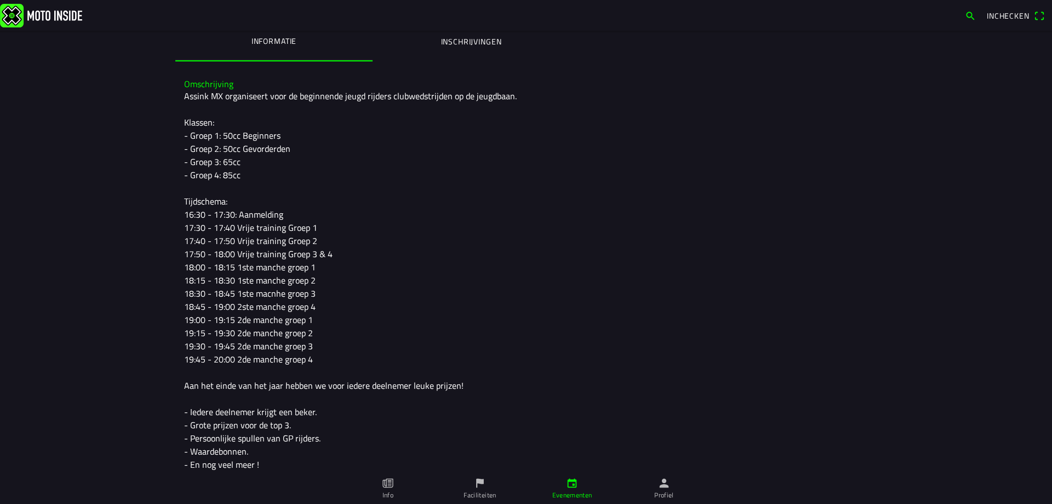
scroll to position [204, 0]
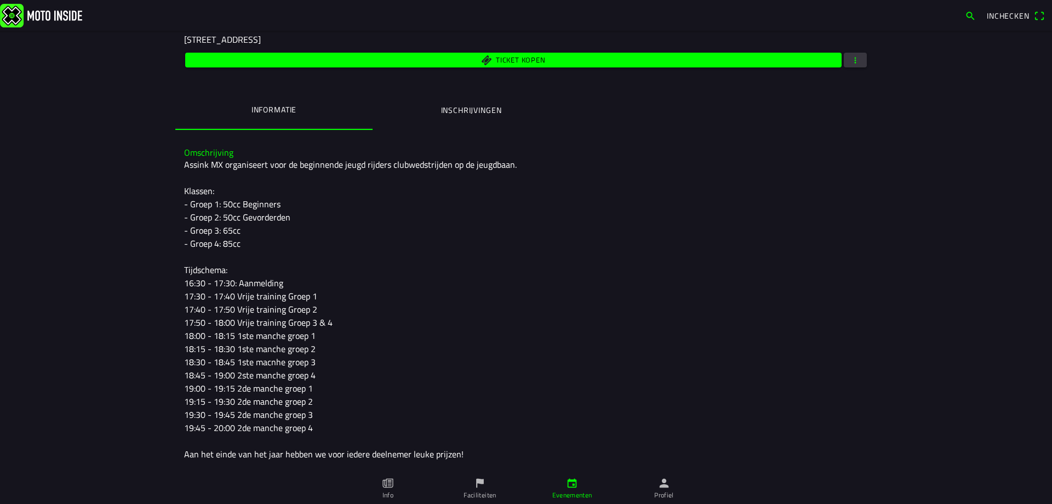
click at [448, 110] on ion-label "Inschrijvingen" at bounding box center [471, 110] width 61 height 12
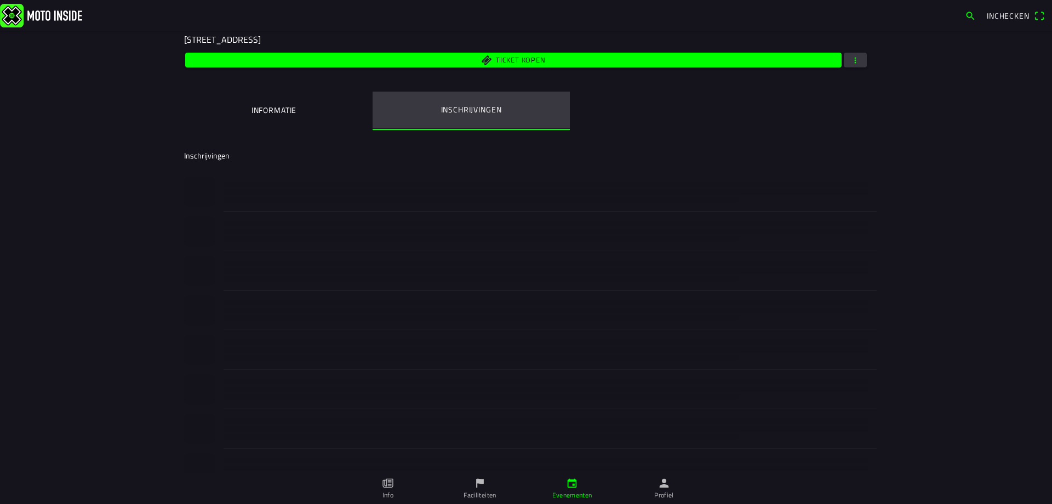
scroll to position [0, 0]
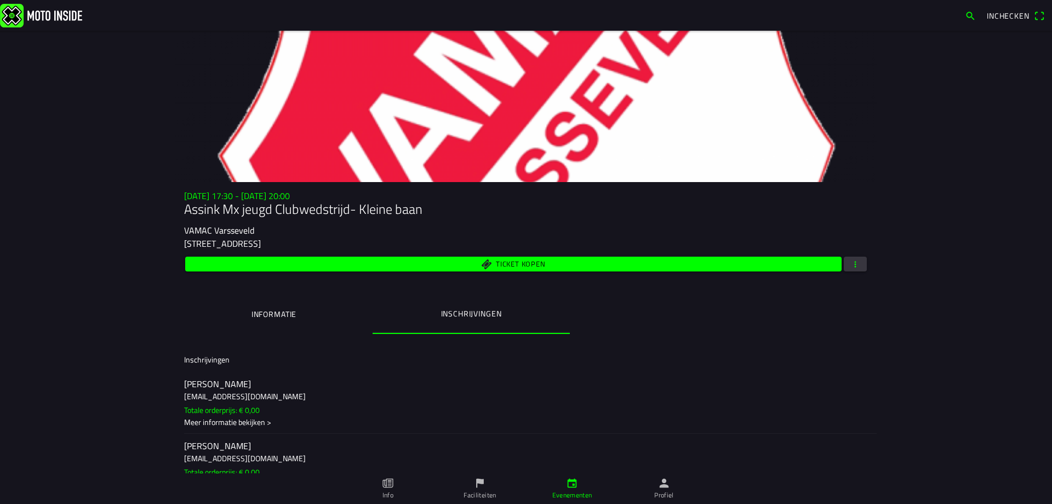
click at [280, 323] on button "Informatie" at bounding box center [273, 313] width 197 height 37
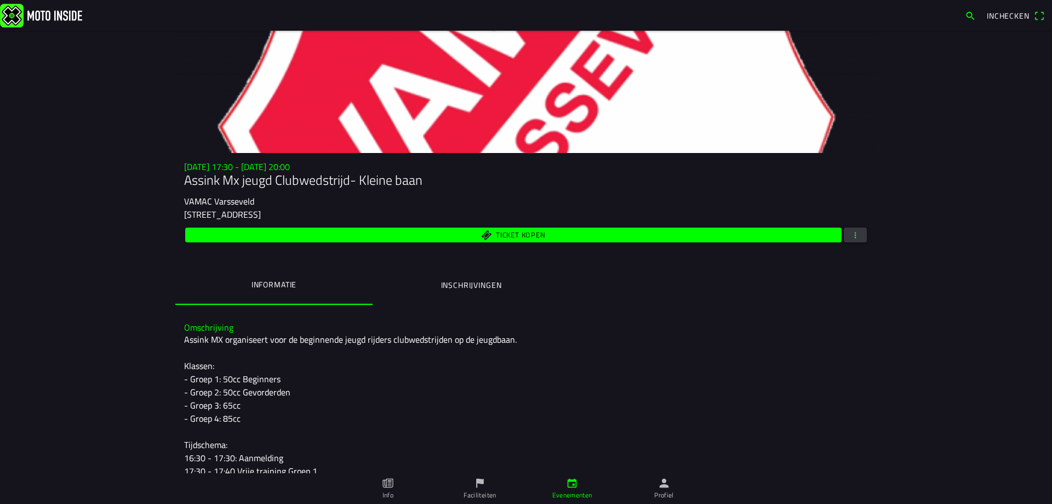
scroll to position [55, 0]
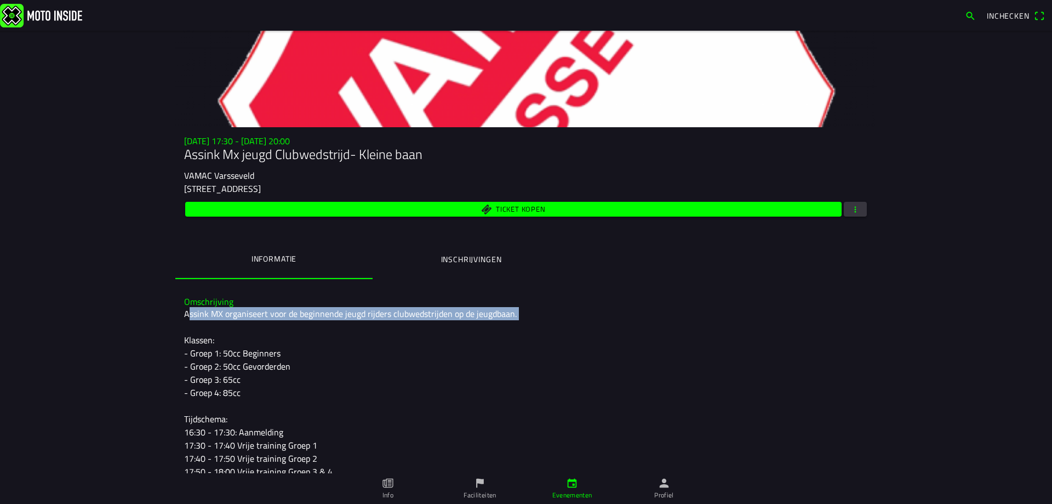
drag, startPoint x: 181, startPoint y: 314, endPoint x: 511, endPoint y: 313, distance: 329.4
click at [511, 313] on div "Assink MX organiseert voor de beginnende jeugd rijders clubwedstrijden op de je…" at bounding box center [526, 497] width 684 height 381
copy div "Assink MX organiseert voor de beginnende jeugd rijders clubwedstrijden op de je…"
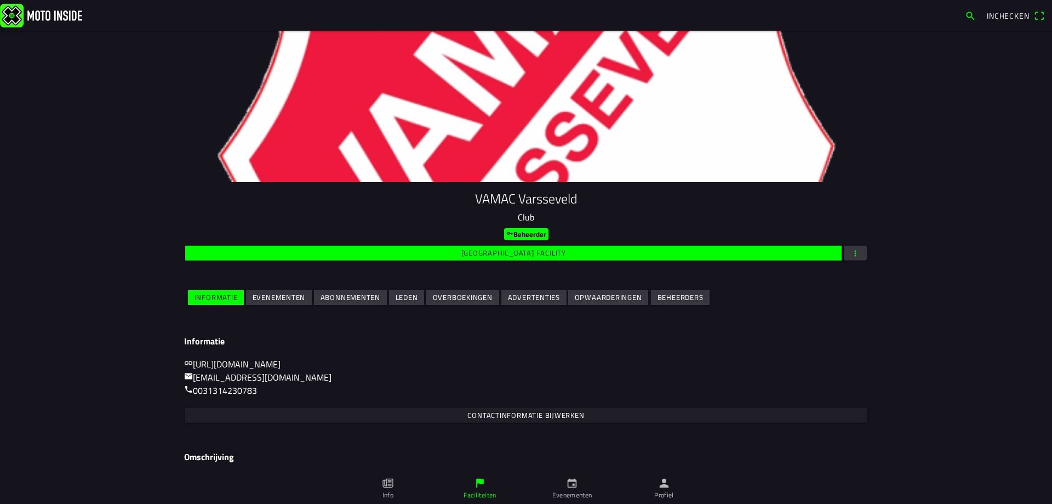
click at [0, 0] on slot "Evenementen" at bounding box center [0, 0] width 0 height 0
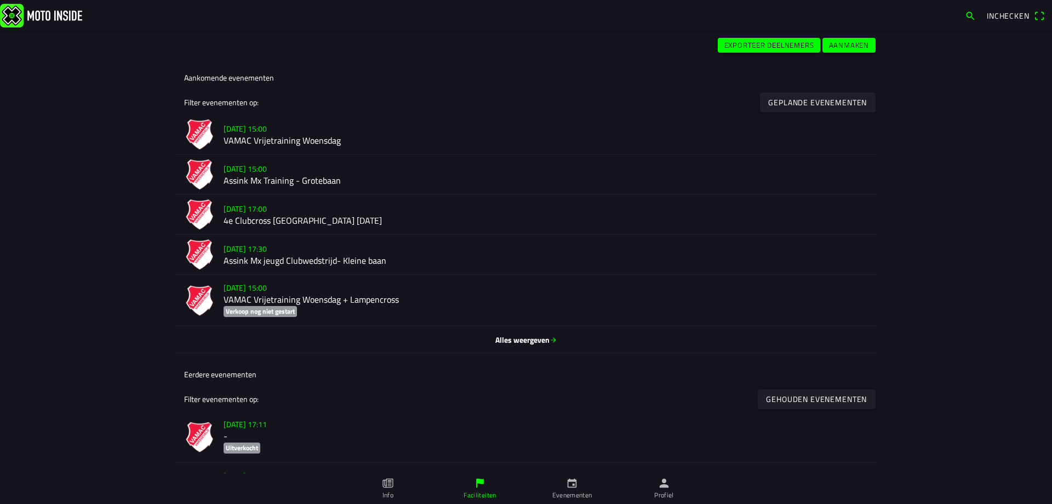
scroll to position [320, 0]
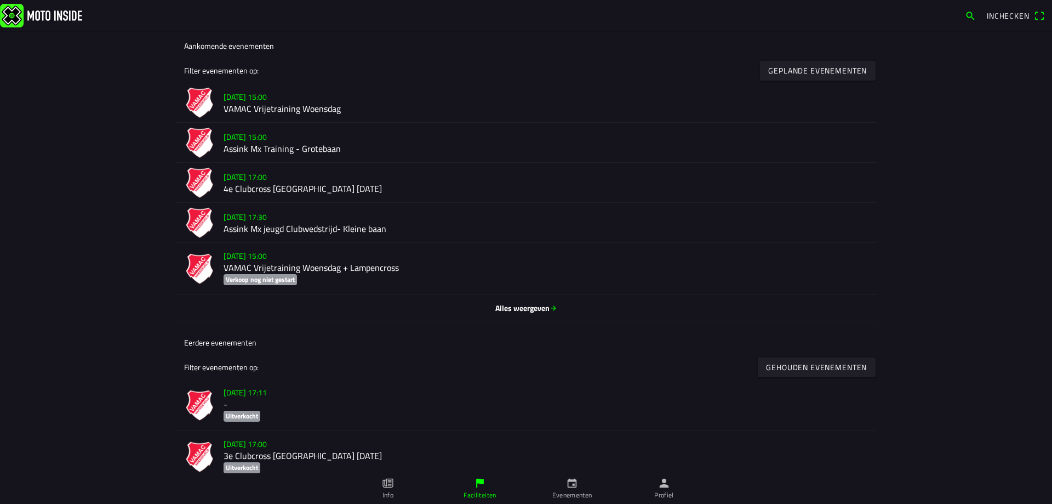
click at [512, 310] on span "Alles weergeven" at bounding box center [526, 308] width 684 height 12
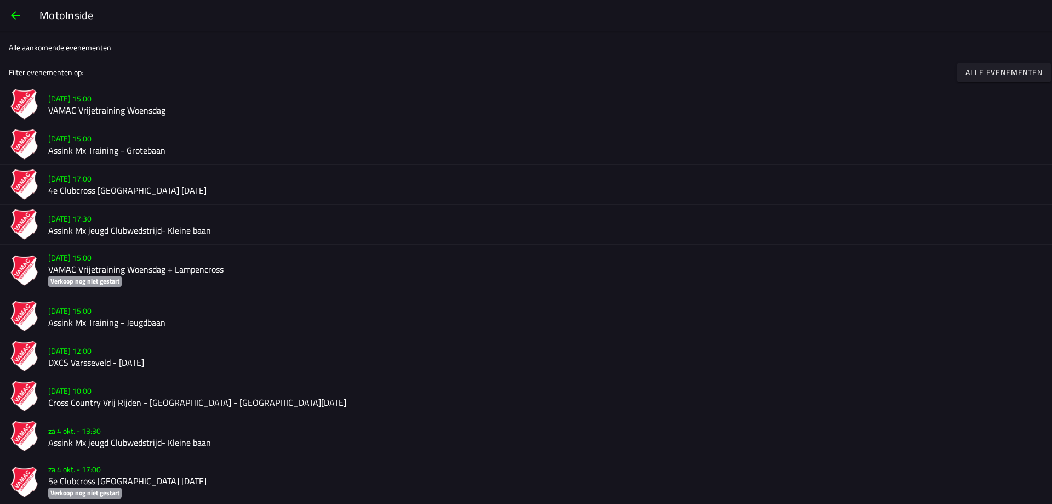
scroll to position [8, 0]
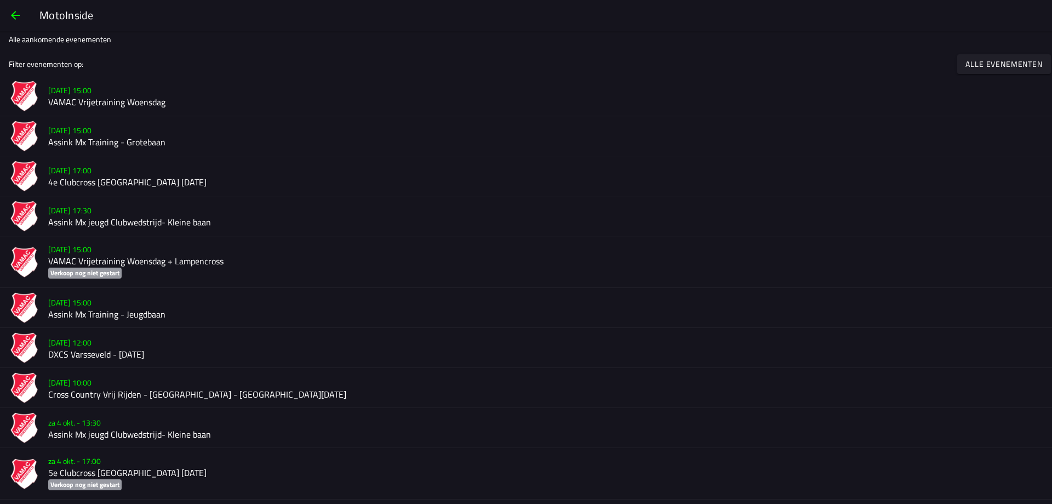
click at [158, 310] on h2 "Assink Mx Training - Jeugdbaan" at bounding box center [545, 314] width 995 height 10
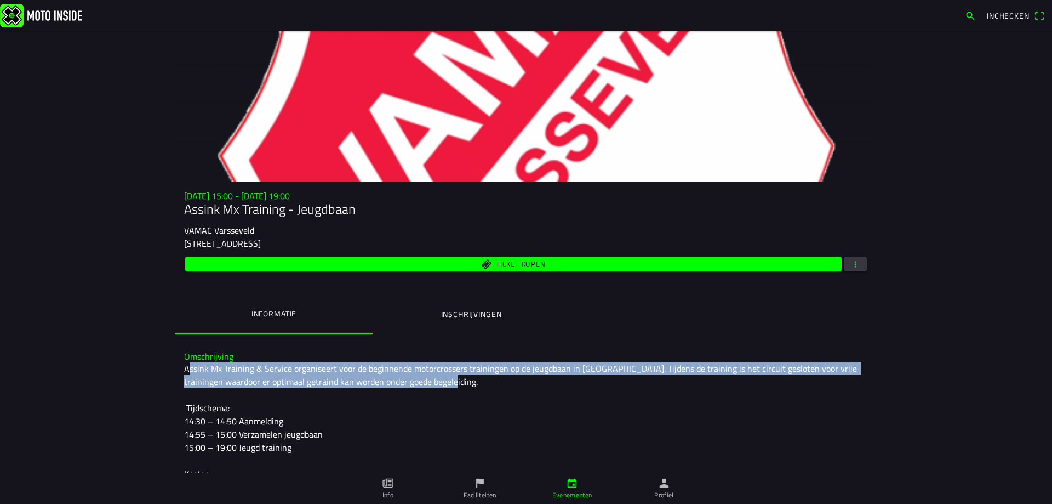
drag, startPoint x: 440, startPoint y: 383, endPoint x: 183, endPoint y: 364, distance: 257.7
click at [184, 364] on div "Assink Mx Training & Service organiseert voor de beginnende motorcrossers train…" at bounding box center [526, 454] width 684 height 184
copy div "Assink Mx Training & Service organiseert voor de beginnende motorcrossers train…"
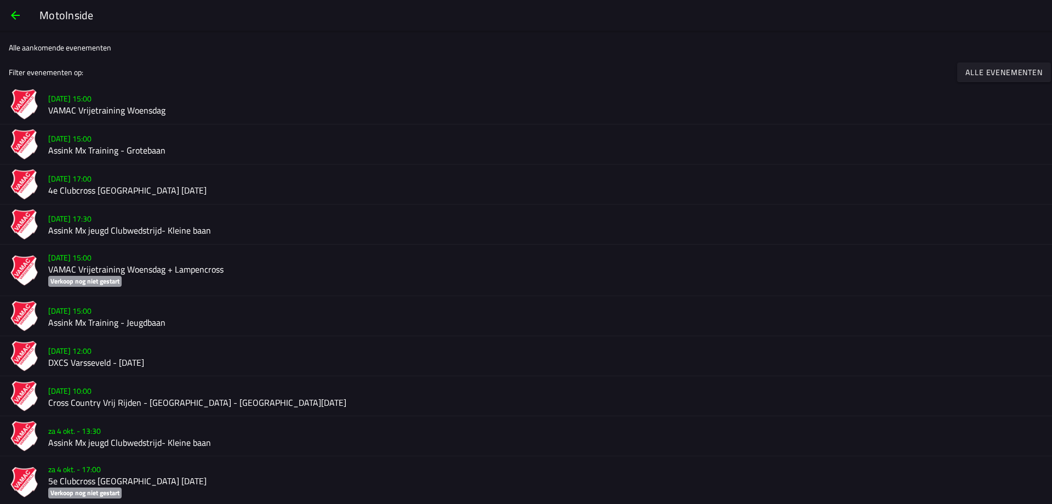
scroll to position [8, 0]
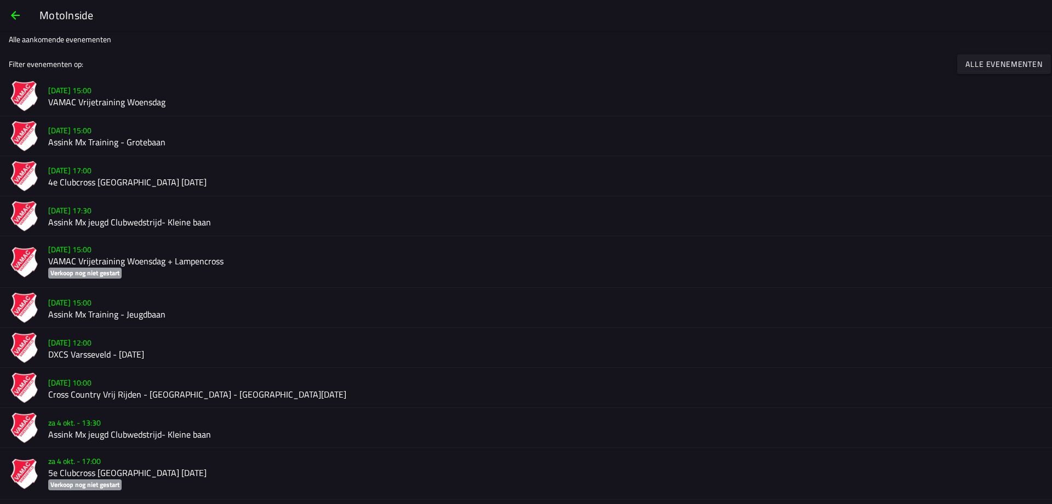
click at [120, 435] on h2 "Assink Mx jeugd Clubwedstrijd- Kleine baan" at bounding box center [545, 434] width 995 height 10
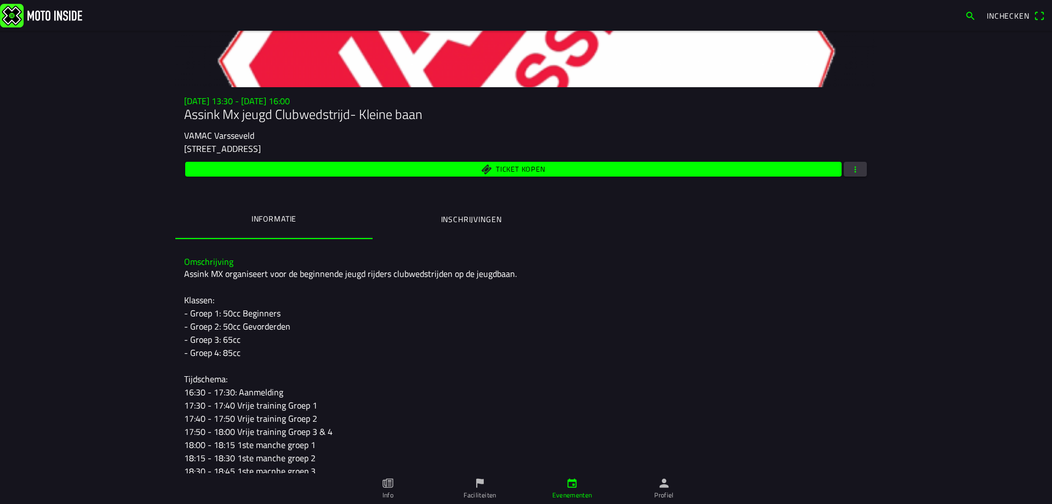
scroll to position [110, 0]
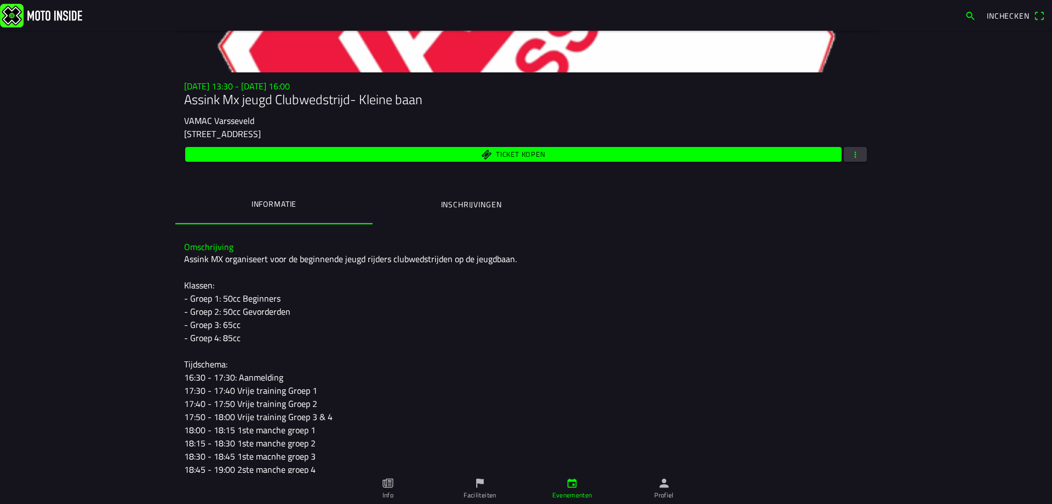
click at [506, 260] on div "Assink MX organiseert voor de beginnende jeugd rijders clubwedstrijden op de je…" at bounding box center [526, 442] width 684 height 381
click at [475, 203] on ion-label "Inschrijvingen" at bounding box center [471, 204] width 61 height 12
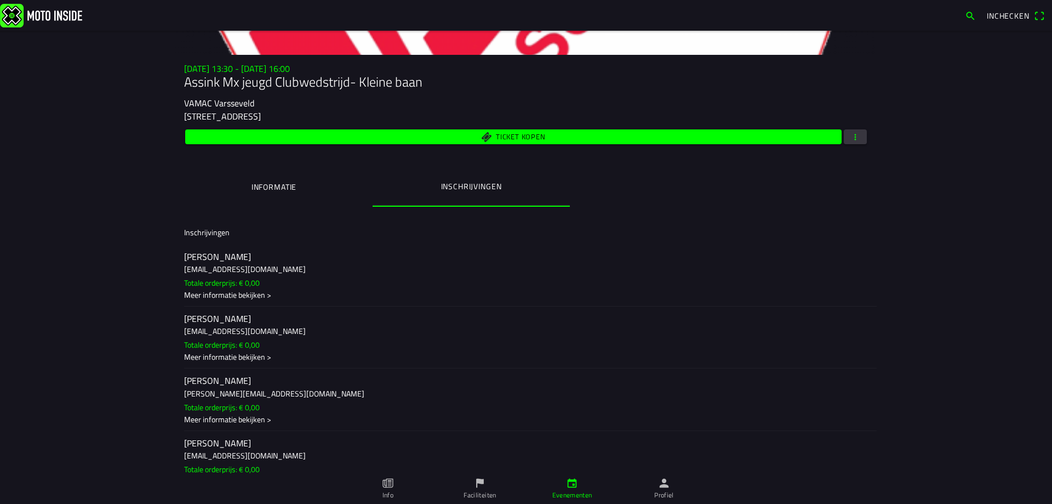
scroll to position [151, 0]
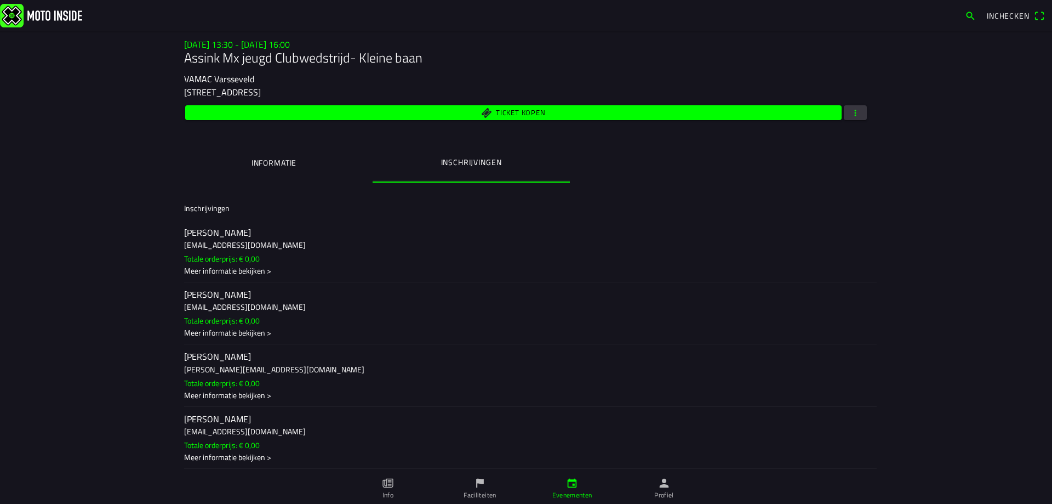
click at [476, 493] on ion-label "Faciliteiten" at bounding box center [480, 495] width 32 height 10
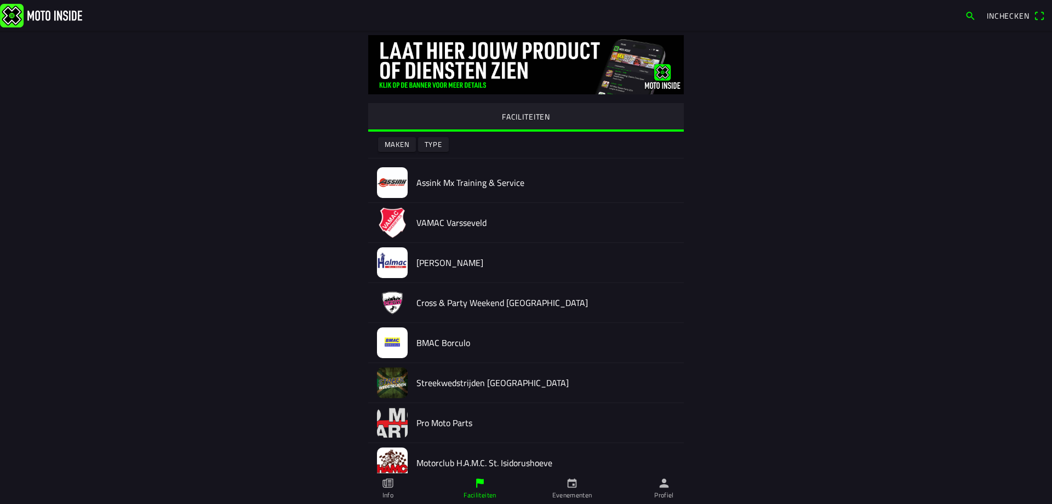
click at [417, 263] on h2 "Halmac Halle" at bounding box center [546, 263] width 259 height 10
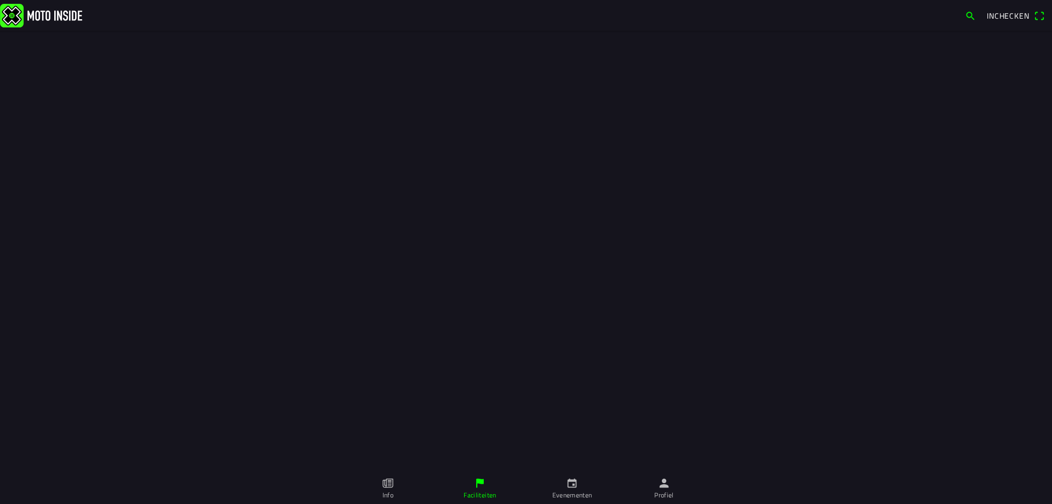
click at [392, 263] on div at bounding box center [526, 236] width 1052 height 473
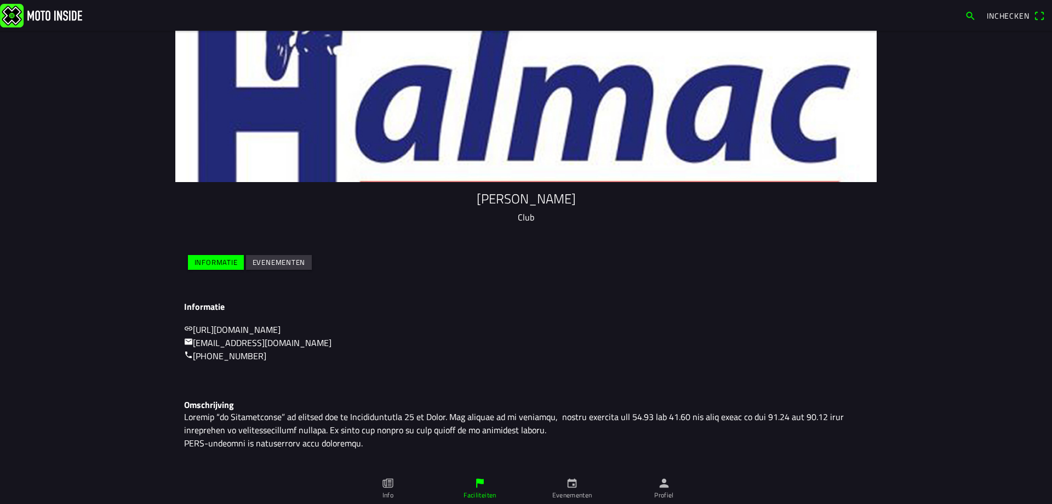
click at [0, 0] on slot "Evenementen" at bounding box center [0, 0] width 0 height 0
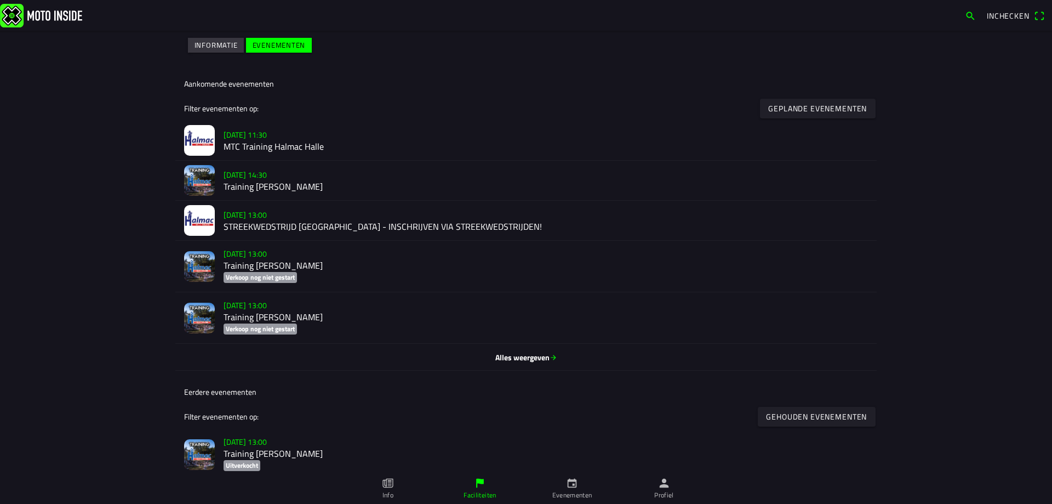
scroll to position [219, 0]
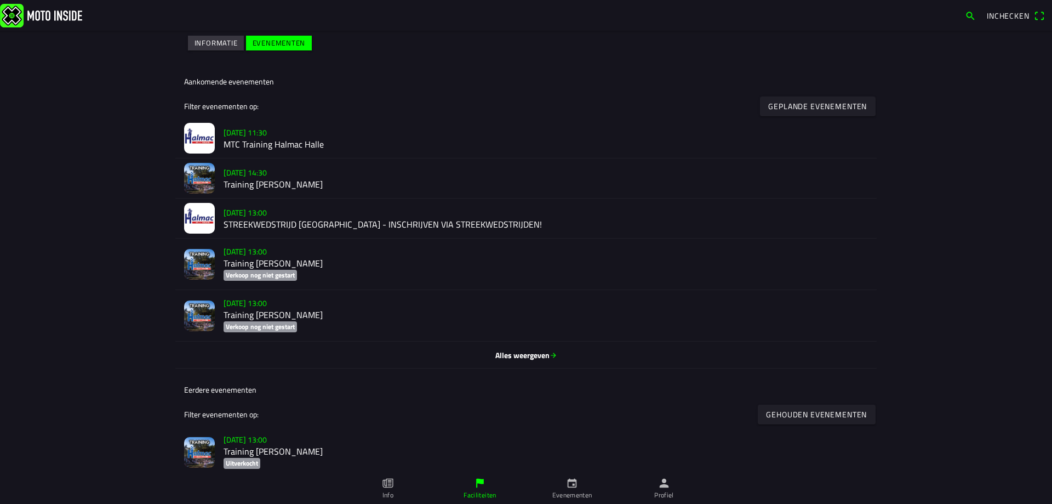
click at [527, 357] on span "Alles weergeven" at bounding box center [526, 355] width 684 height 12
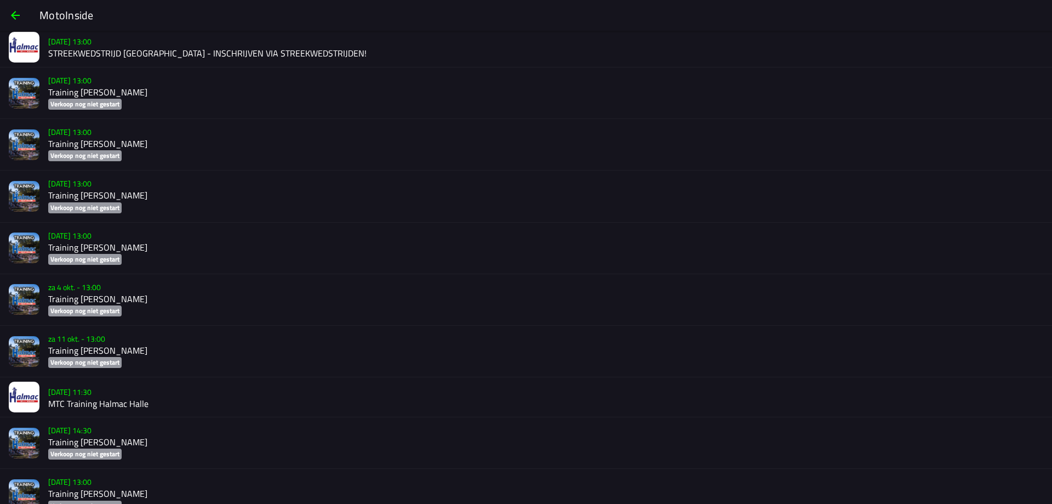
scroll to position [164, 0]
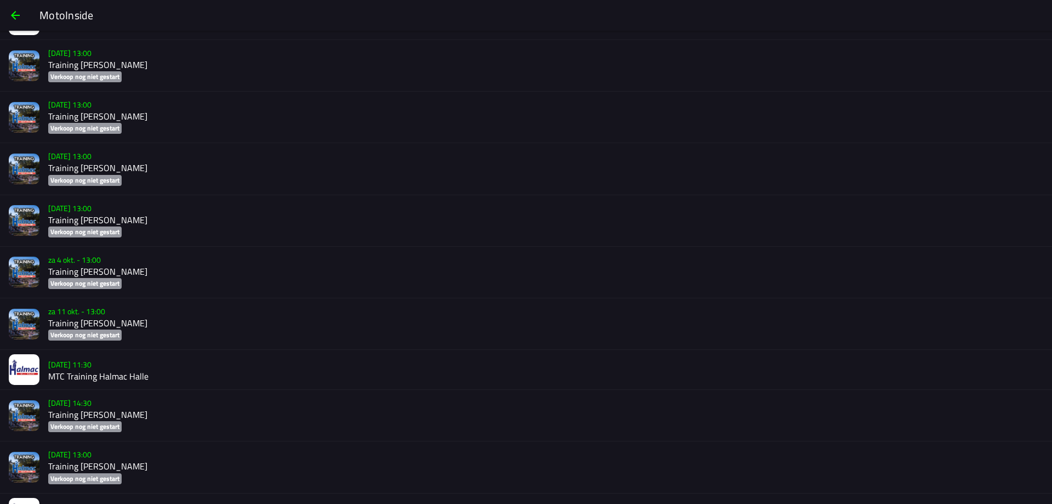
click at [125, 375] on h2 "MTC Training Halmac Halle" at bounding box center [545, 376] width 995 height 10
